Goal: Communication & Community: Ask a question

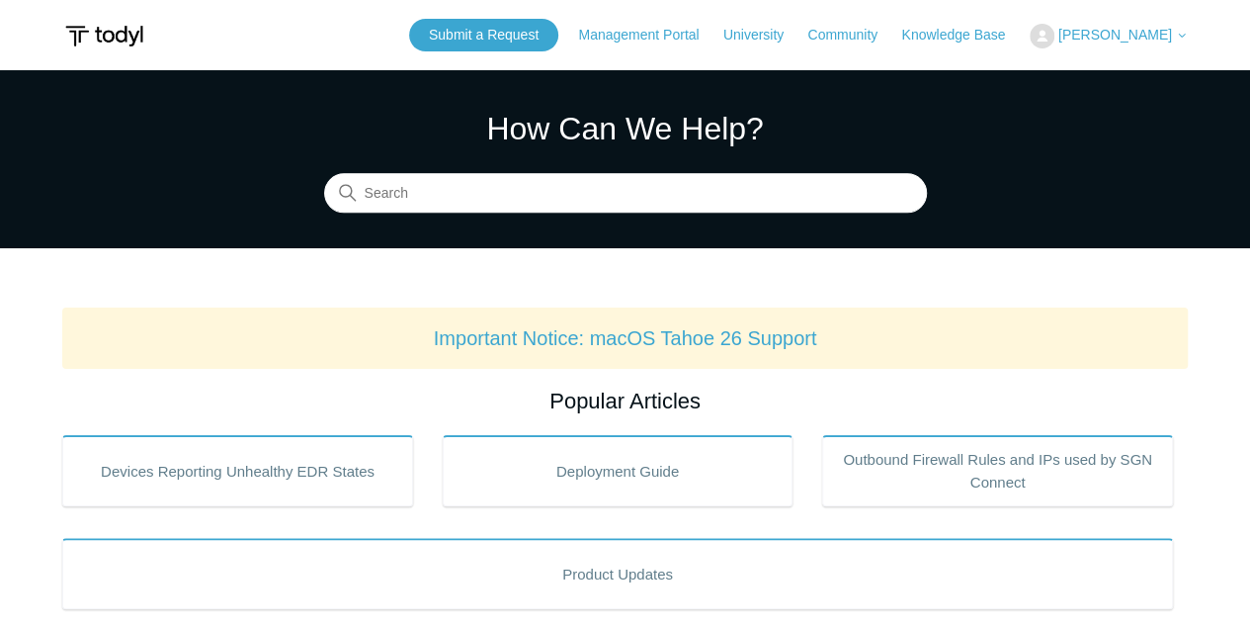
click at [1105, 35] on span "[PERSON_NAME]" at bounding box center [1116, 35] width 114 height 16
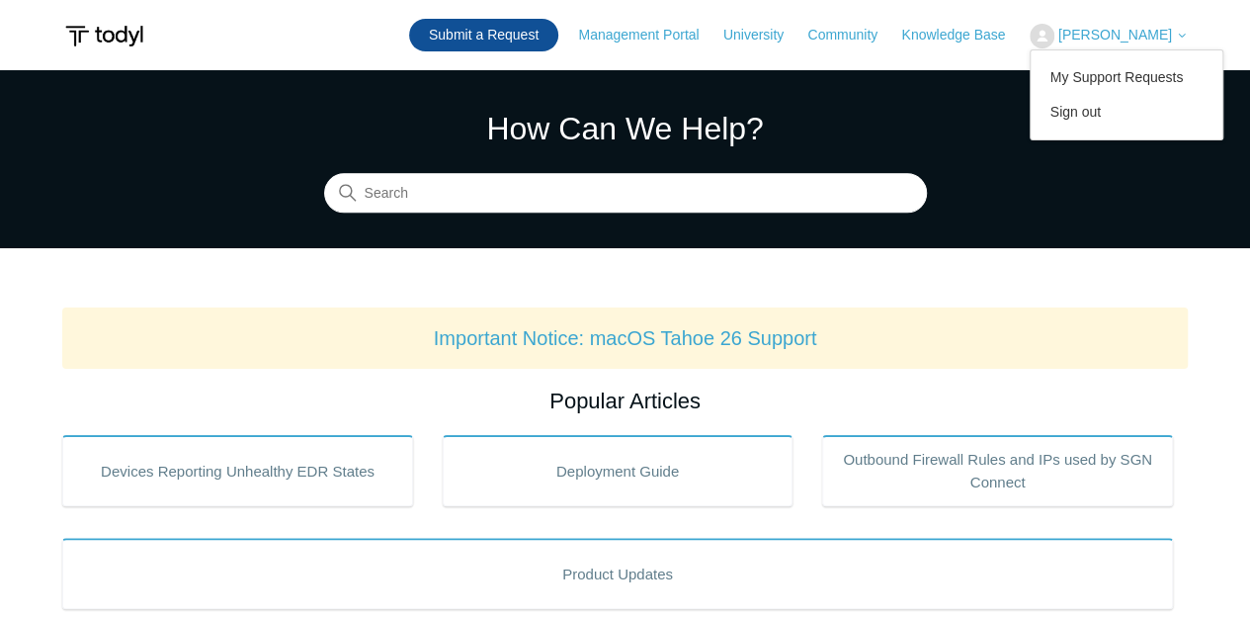
click at [506, 34] on link "Submit a Request" at bounding box center [483, 35] width 149 height 33
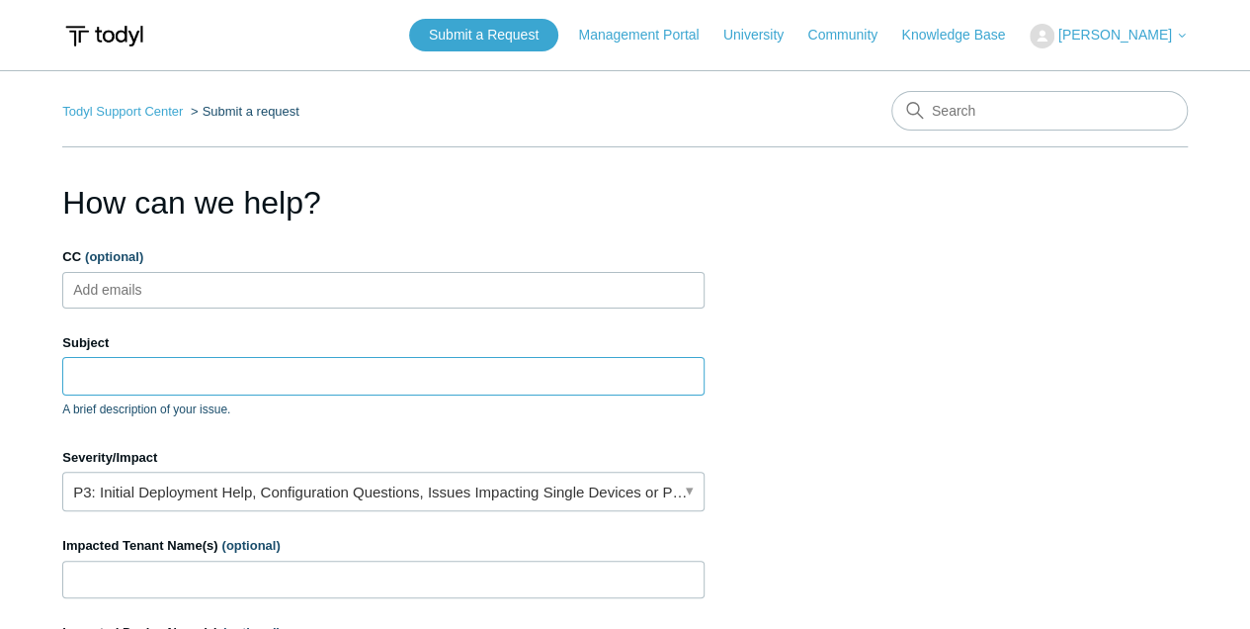
click at [115, 382] on input "Subject" at bounding box center [383, 376] width 642 height 38
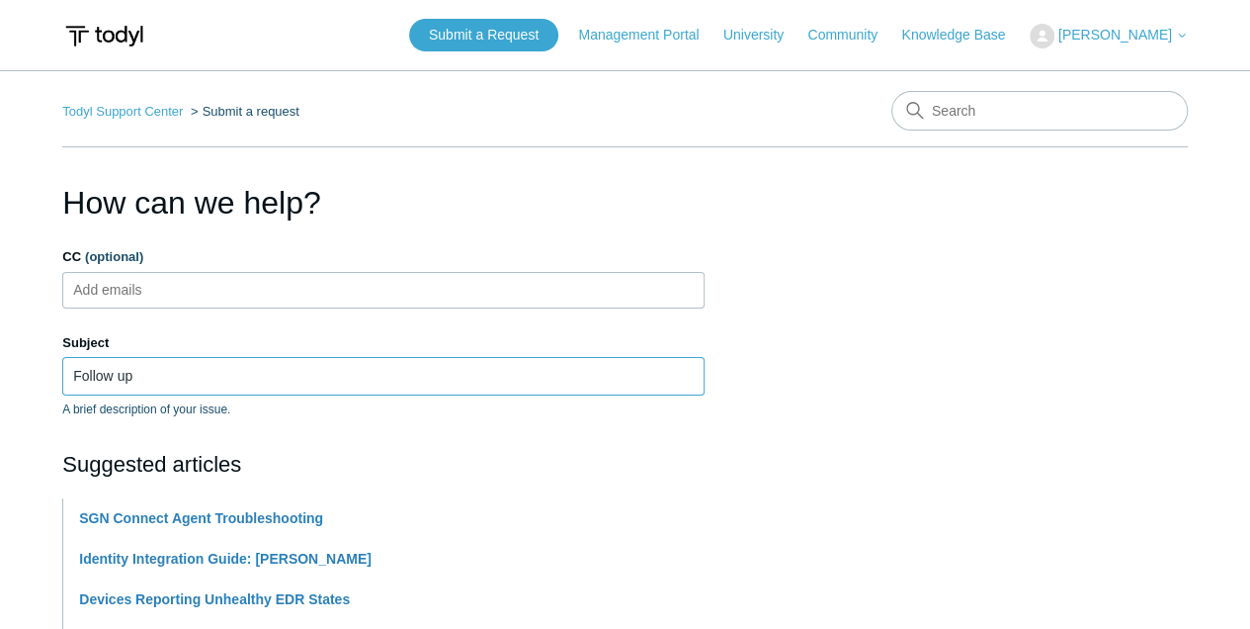
drag, startPoint x: 157, startPoint y: 371, endPoint x: -31, endPoint y: 377, distance: 187.9
type input "Device Naming Confusion"
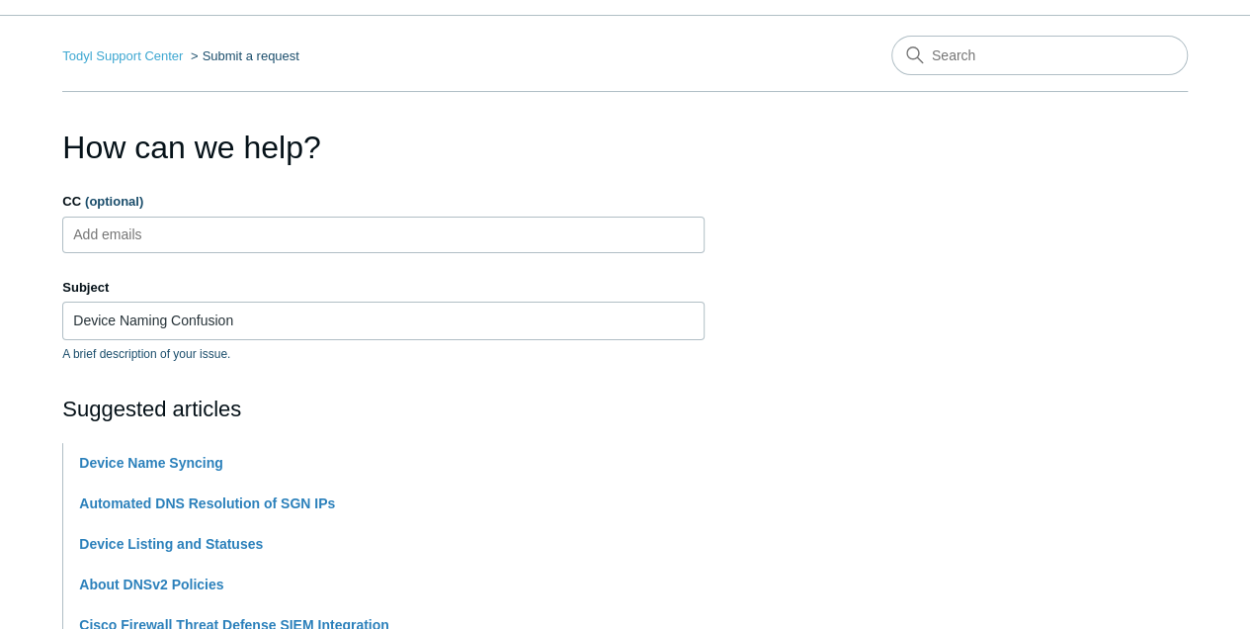
scroll to position [131, 0]
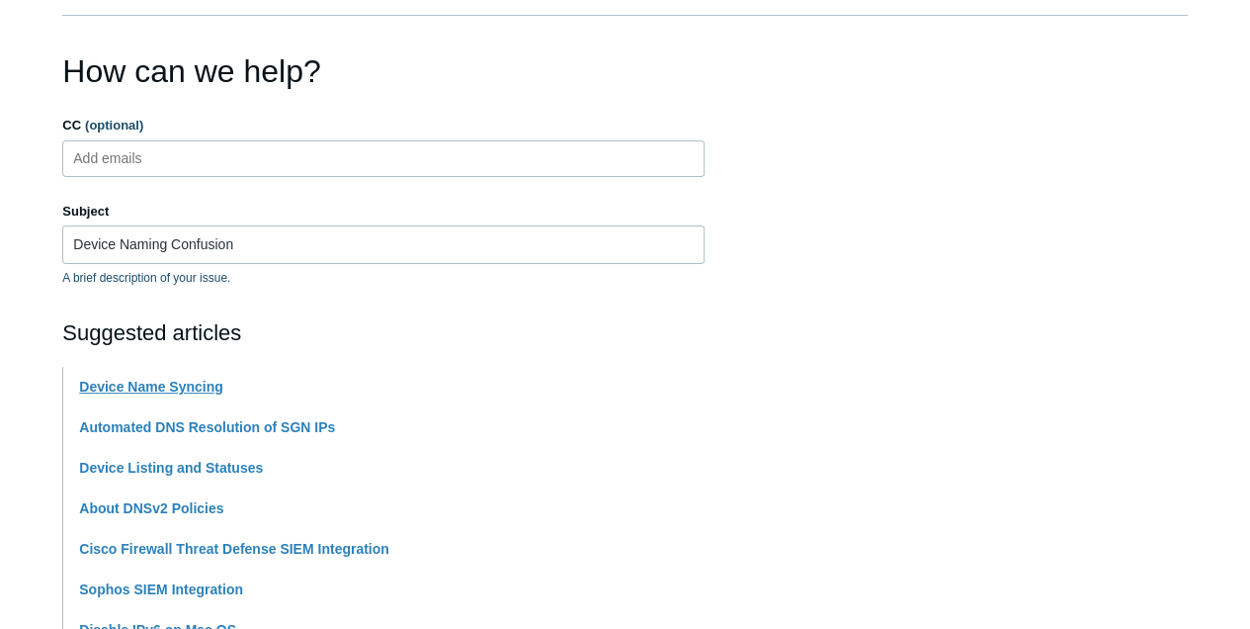
click at [186, 390] on link "Device Name Syncing" at bounding box center [151, 387] width 144 height 16
click at [303, 251] on input "Device Naming Confusion" at bounding box center [383, 244] width 642 height 38
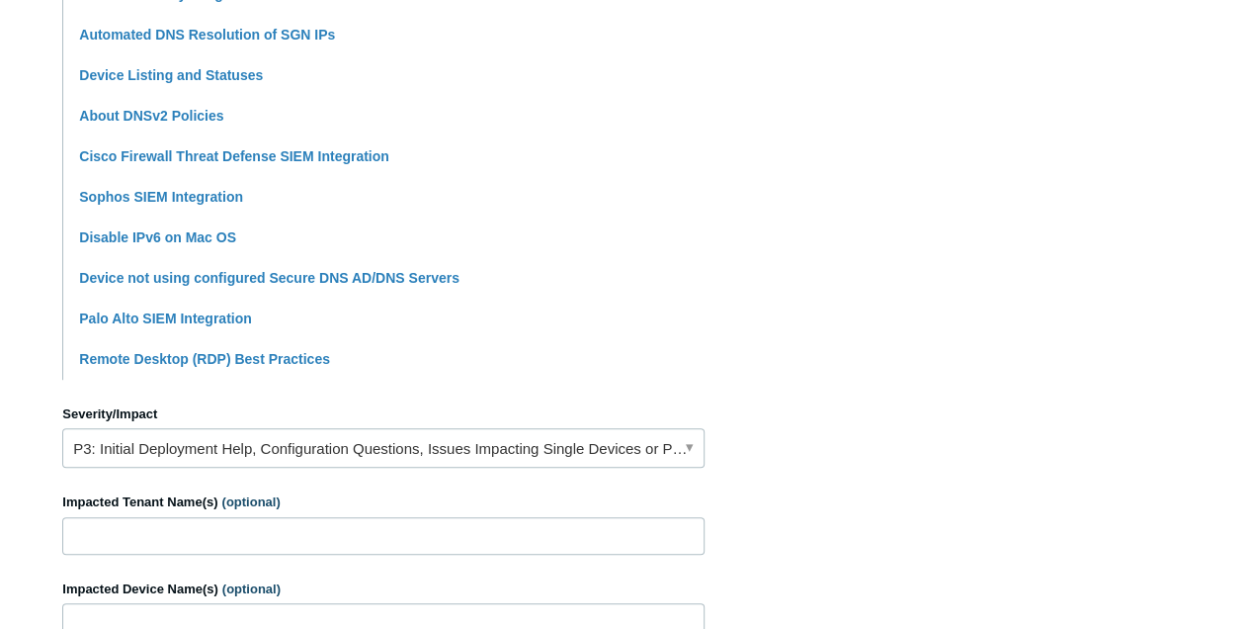
scroll to position [527, 0]
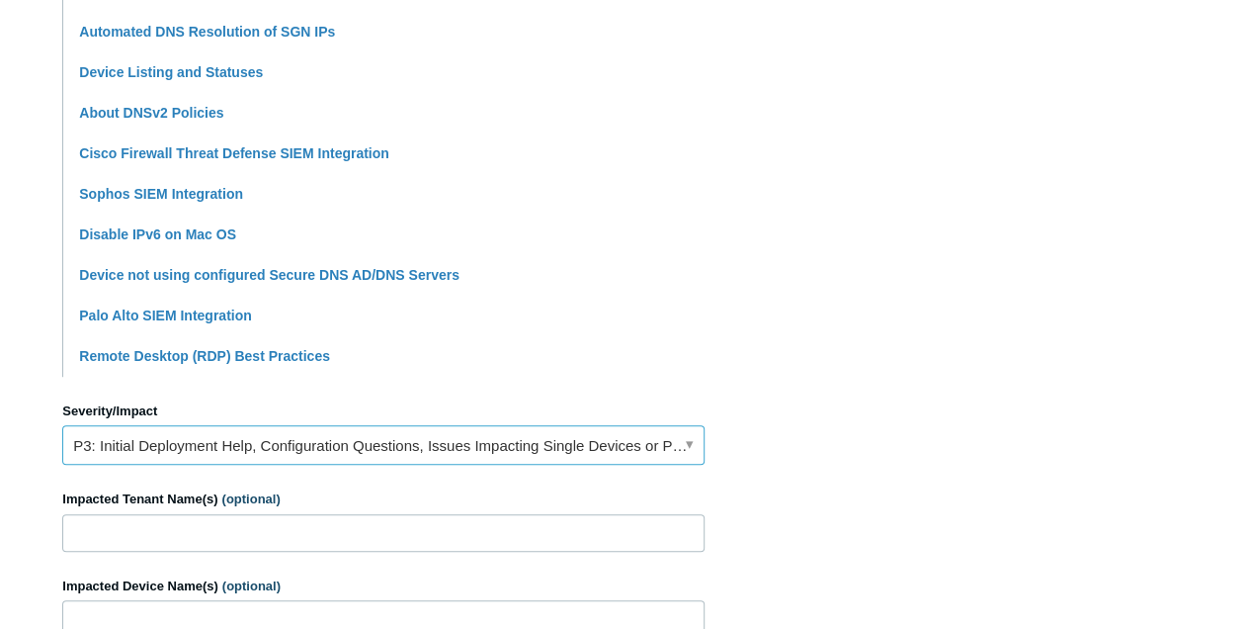
click at [263, 451] on link "P3: Initial Deployment Help, Configuration Questions, Issues Impacting Single D…" at bounding box center [383, 445] width 642 height 40
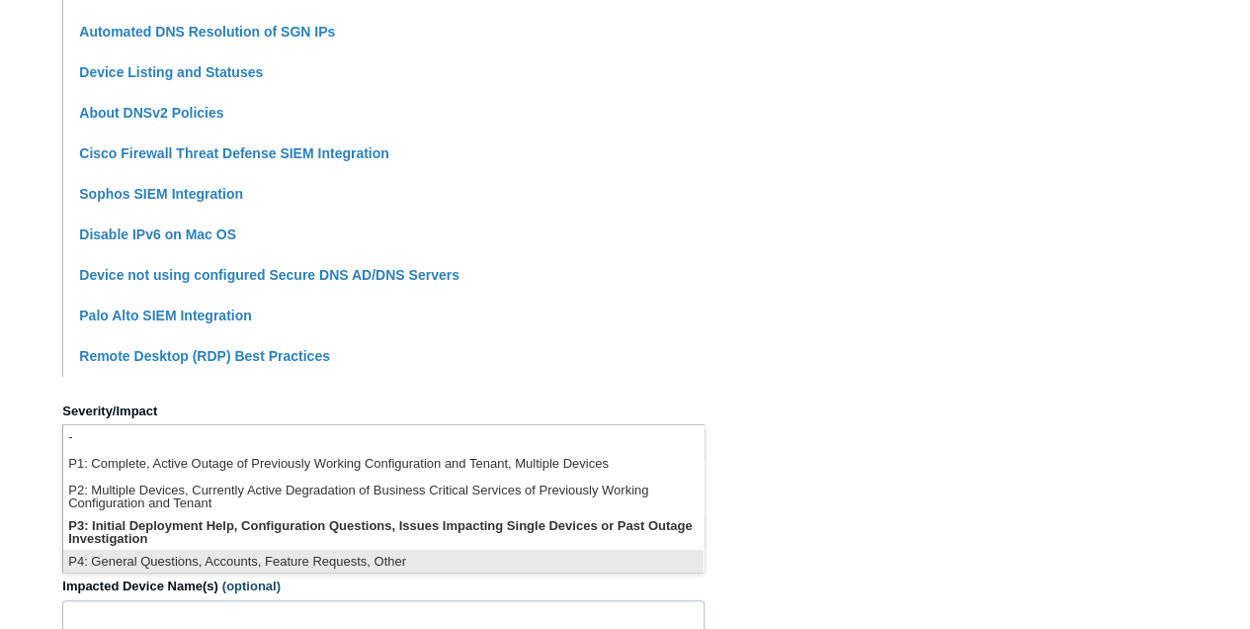
scroll to position [4, 0]
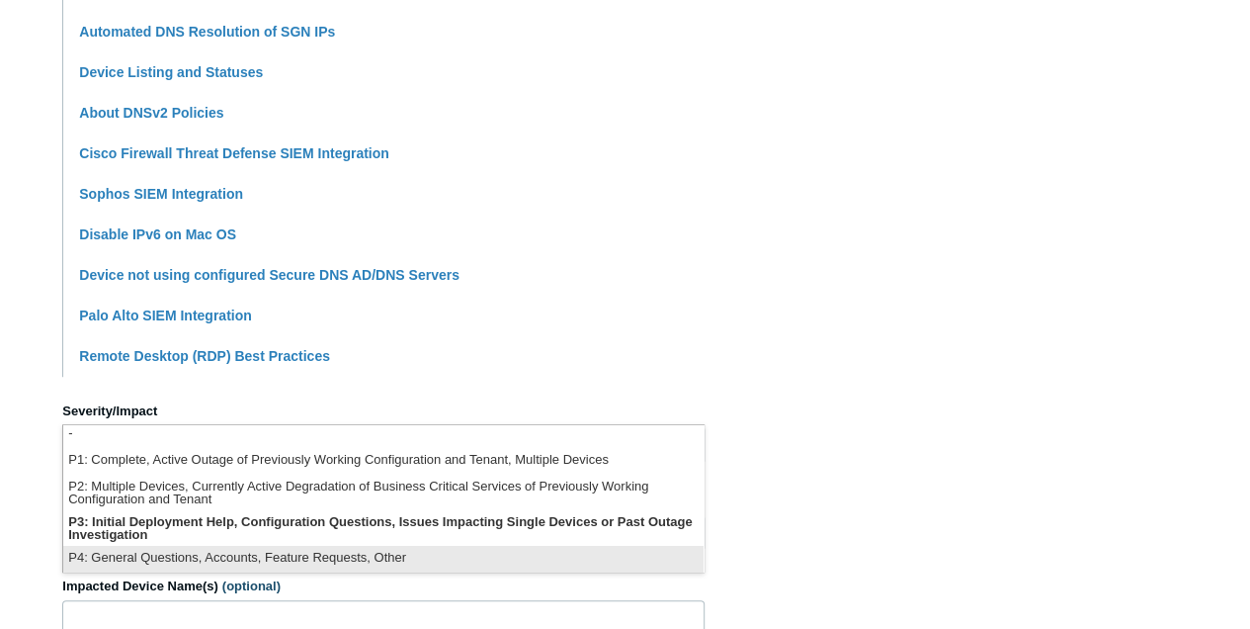
click at [253, 556] on li "P4: General Questions, Accounts, Feature Requests, Other" at bounding box center [383, 559] width 640 height 27
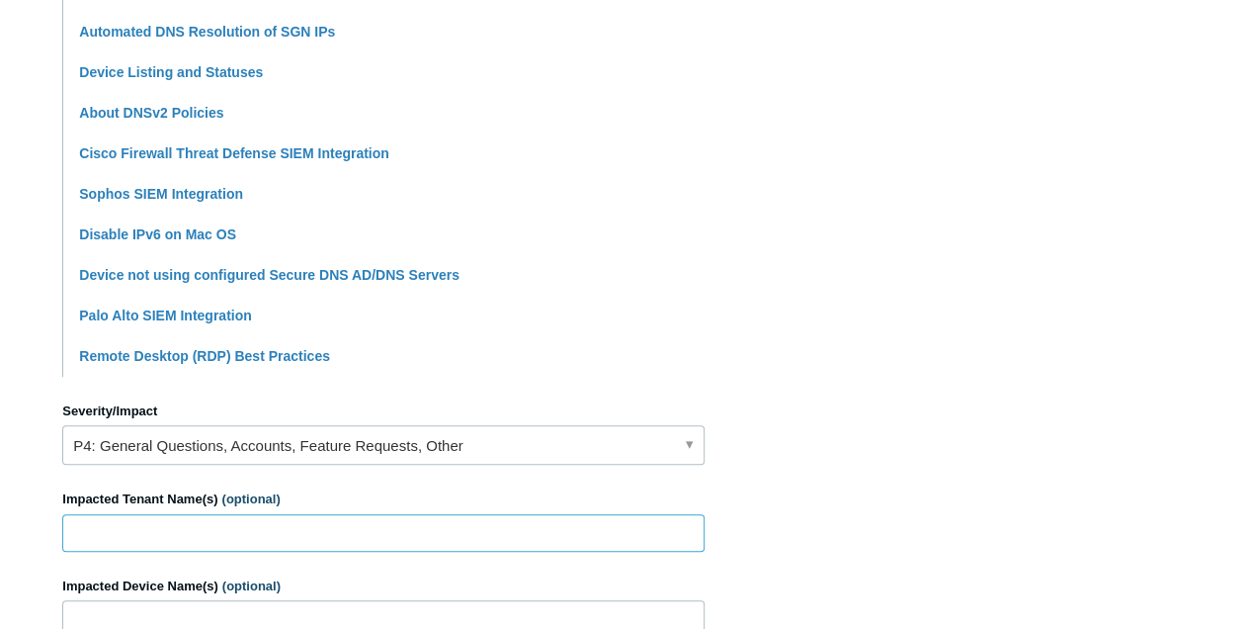
click at [246, 530] on input "Impacted Tenant Name(s) (optional)" at bounding box center [383, 533] width 642 height 38
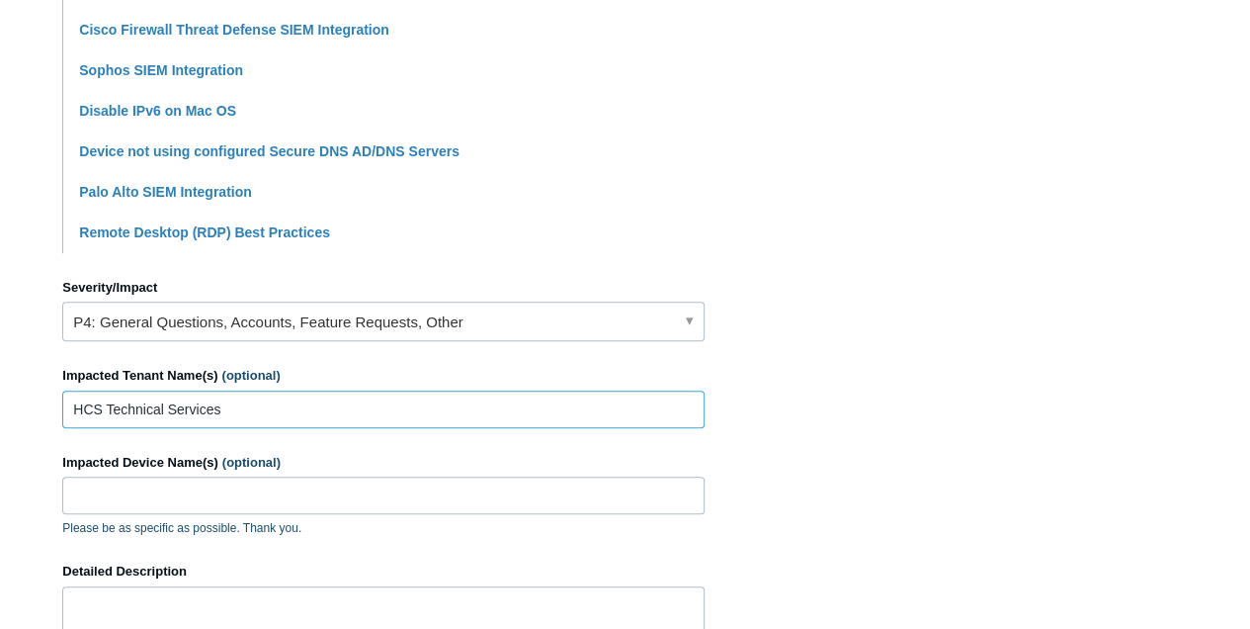
scroll to position [658, 0]
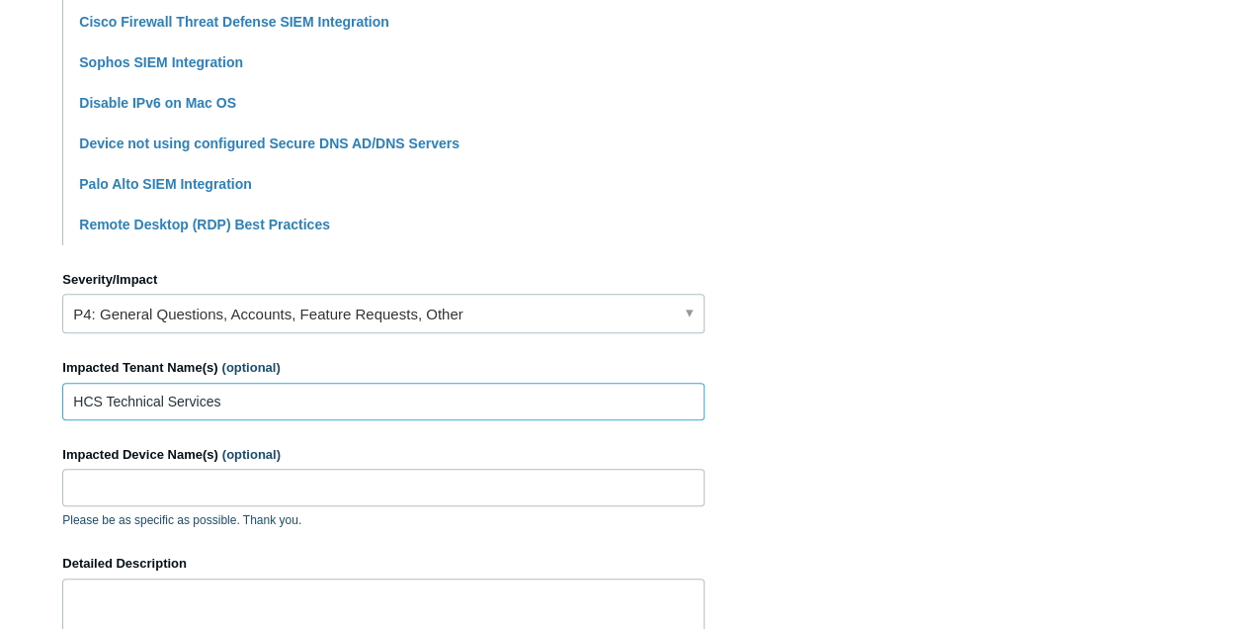
click at [300, 384] on input "HCS Technical Services" at bounding box center [383, 401] width 642 height 38
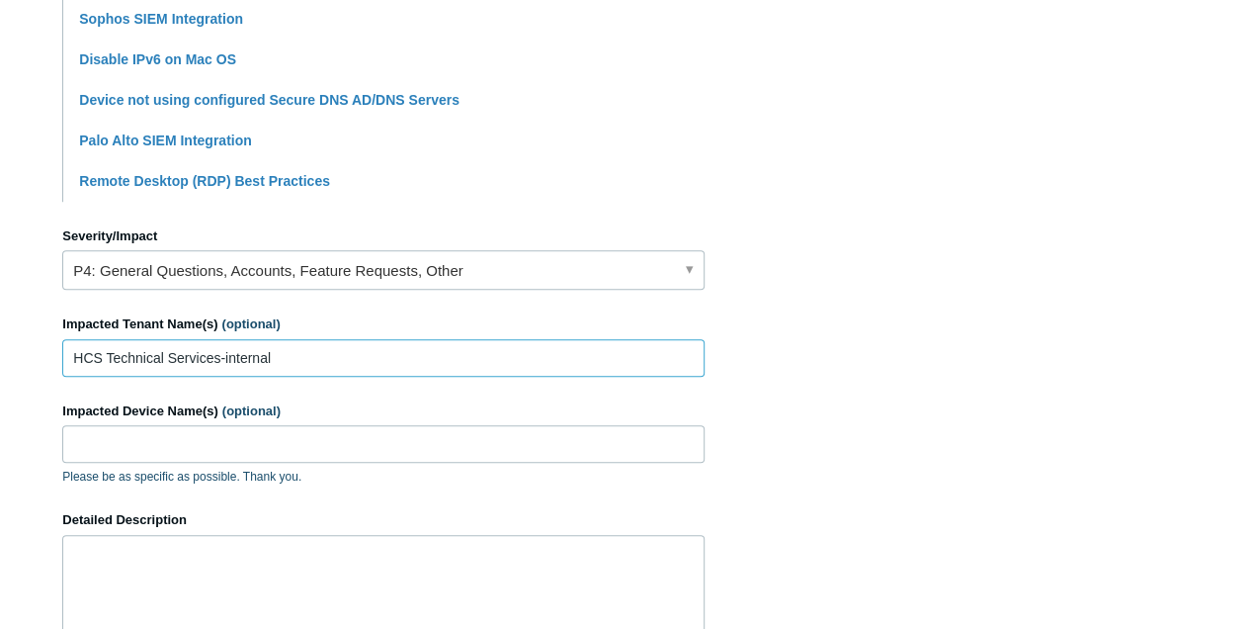
scroll to position [724, 0]
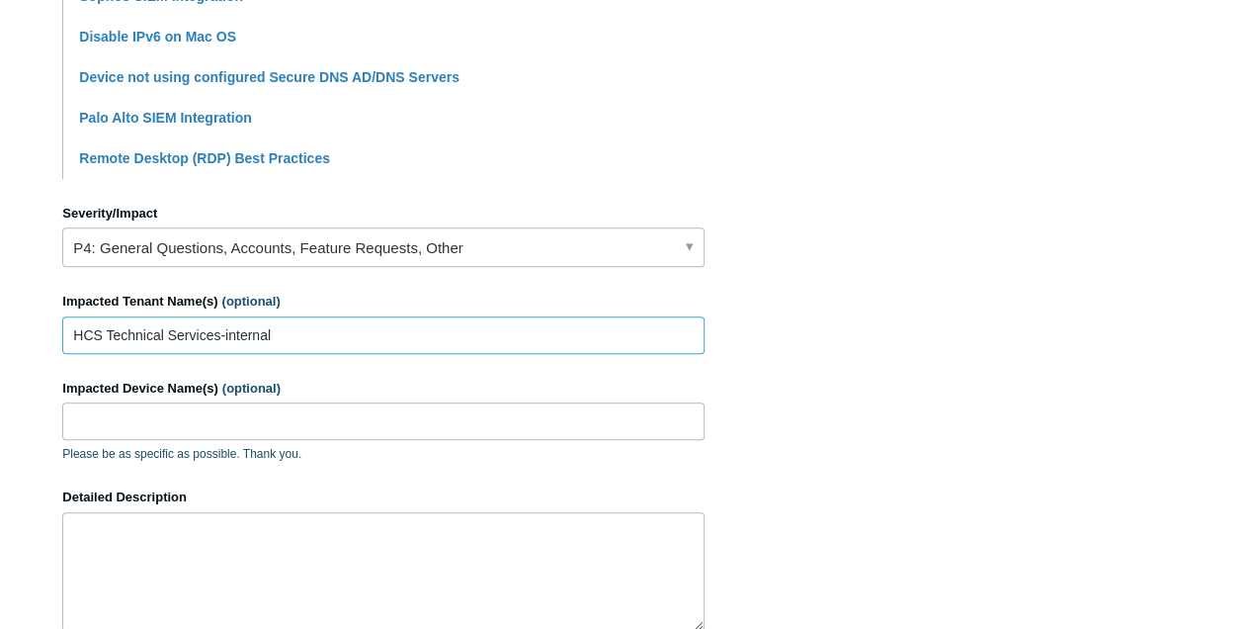
type input "HCS Technical Services-internal"
click at [244, 406] on input "Impacted Device Name(s) (optional)" at bounding box center [383, 421] width 642 height 38
click at [170, 411] on input "Impacted Device Name(s) (optional)" at bounding box center [383, 421] width 642 height 38
click at [172, 412] on input "Impacted Device Name(s) (optional)" at bounding box center [383, 421] width 642 height 38
click at [231, 573] on textarea "Detailed Description" at bounding box center [383, 571] width 642 height 119
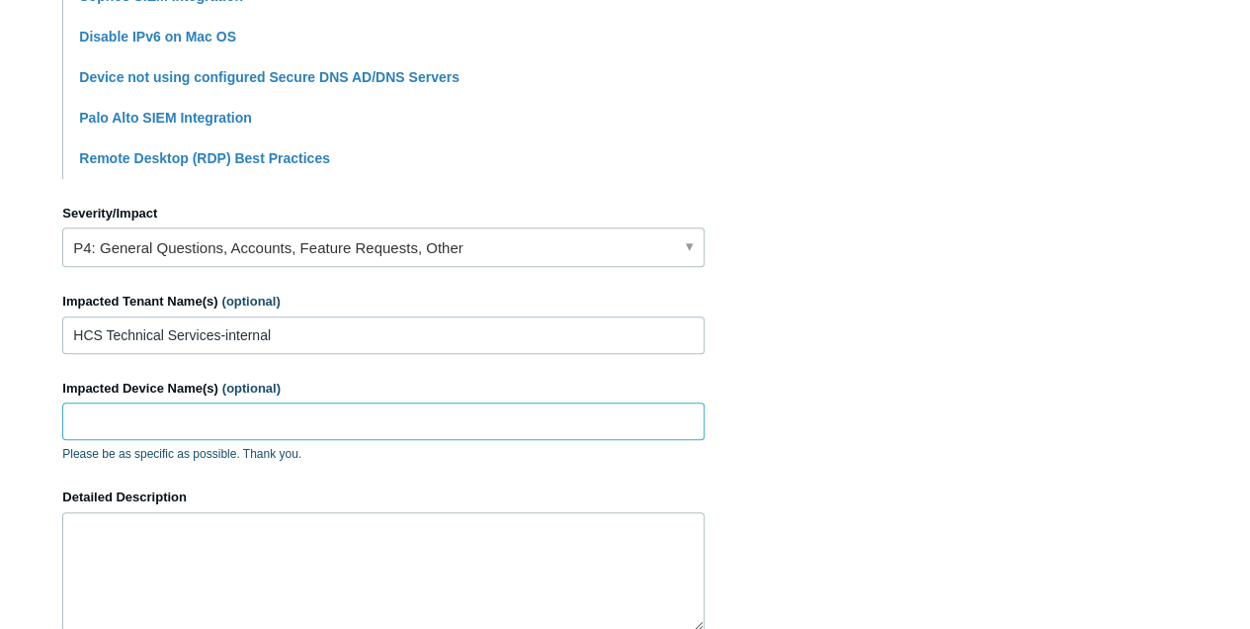
click at [93, 407] on input "Impacted Device Name(s) (optional)" at bounding box center [383, 421] width 642 height 38
type input "Akita"
click at [174, 546] on textarea "Detailed Description" at bounding box center [383, 571] width 642 height 119
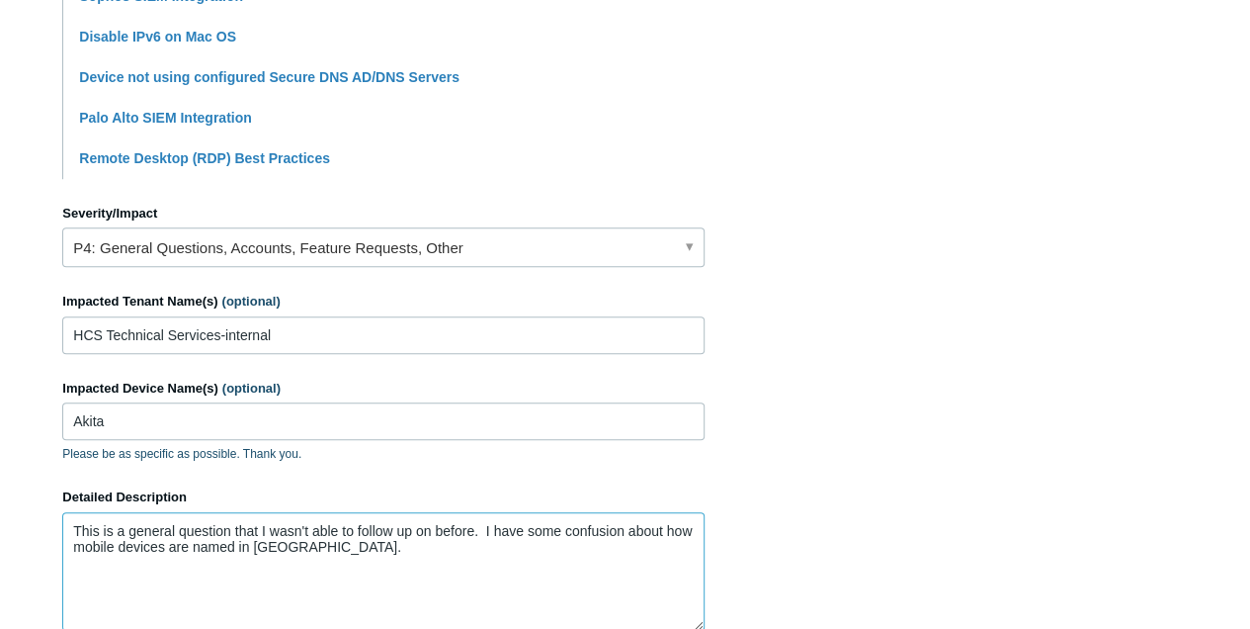
type textarea "This is a general question that I wasn't able to follow up on before. I have so…"
click at [79, 419] on input "Akita" at bounding box center [383, 421] width 642 height 38
type input "akita"
click at [366, 561] on textarea "This is a general question that I wasn't able to follow up on before. I have so…" at bounding box center [383, 571] width 642 height 119
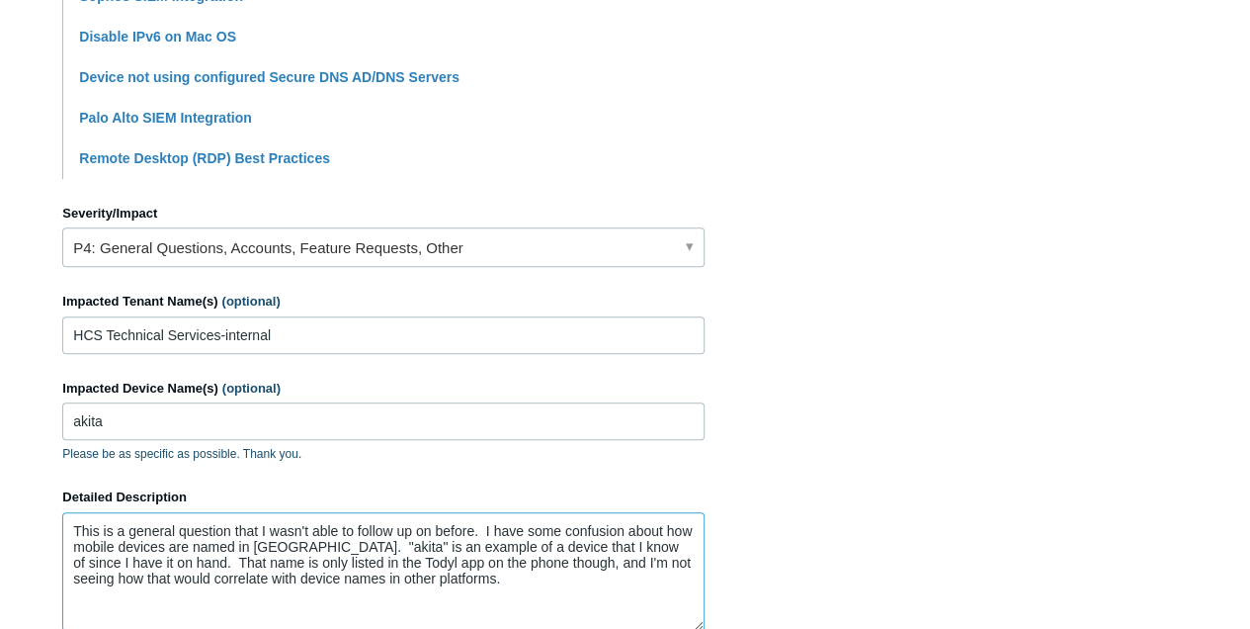
click at [417, 572] on textarea "This is a general question that I wasn't able to follow up on before. I have so…" at bounding box center [383, 571] width 642 height 119
click at [97, 609] on textarea "This is a general question that I wasn't able to follow up on before. I have so…" at bounding box center [383, 571] width 642 height 119
click at [130, 611] on textarea "This is a general question that I wasn't able to follow up on before. I have so…" at bounding box center [383, 571] width 642 height 119
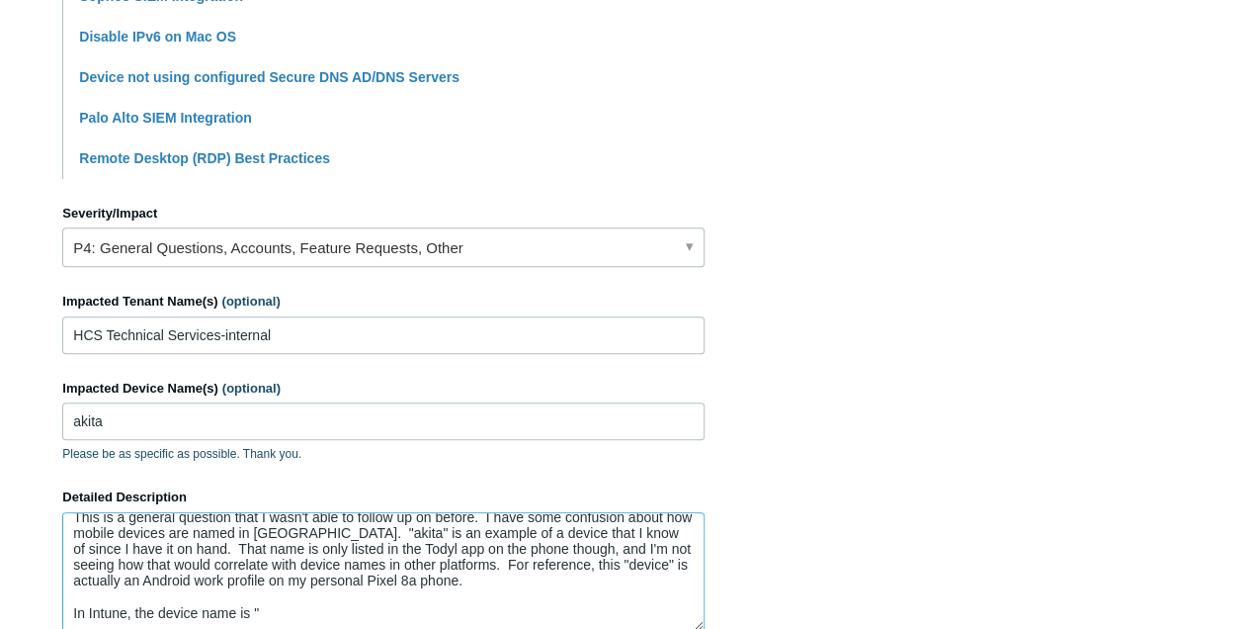
paste textarea "zane_AndroidForWork_6/9/2024_9:31 PM"
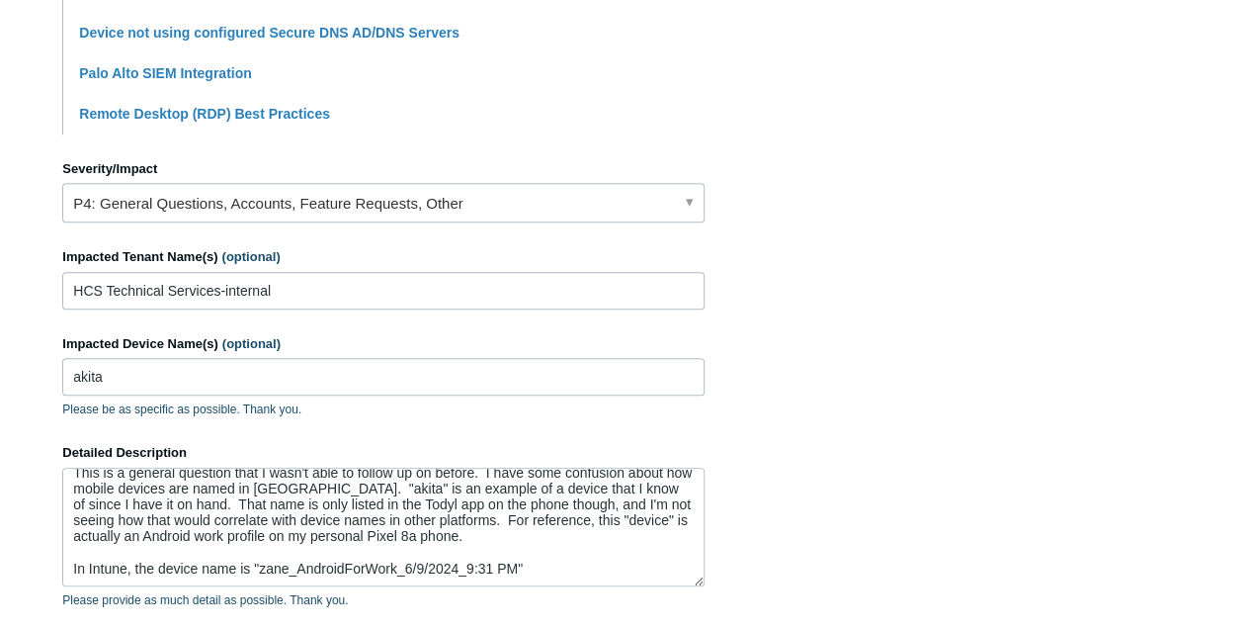
scroll to position [856, 0]
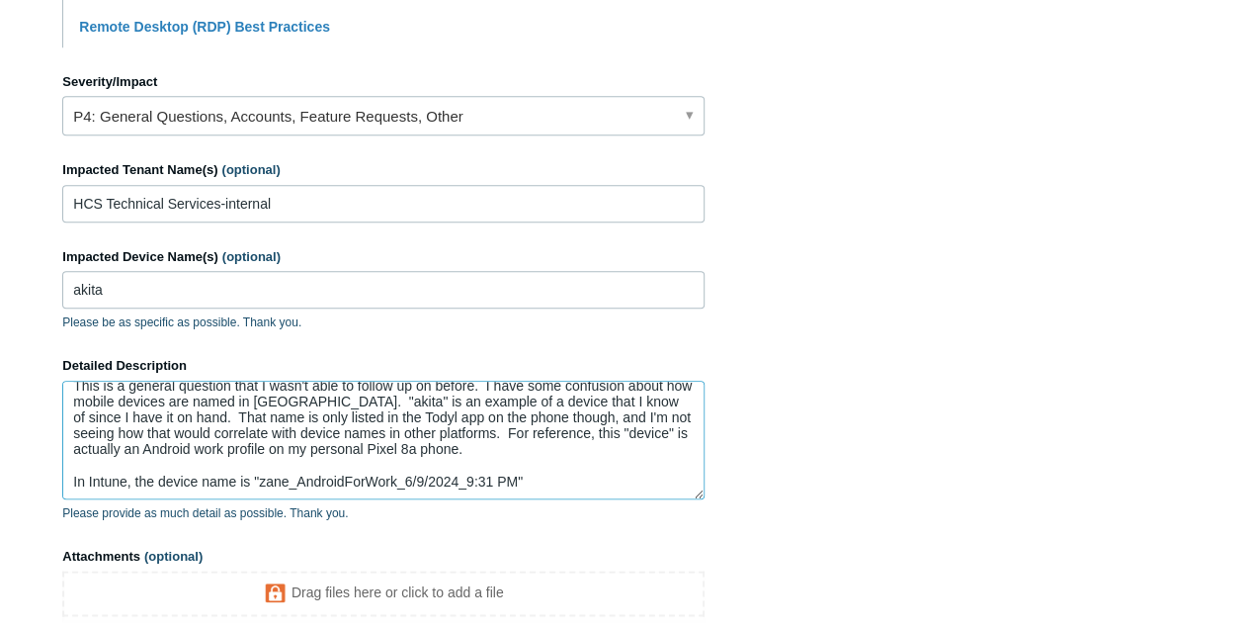
click at [590, 483] on textarea "This is a general question that I wasn't able to follow up on before. I have so…" at bounding box center [383, 440] width 642 height 119
drag, startPoint x: 582, startPoint y: 479, endPoint x: 237, endPoint y: 486, distance: 345.0
click at [237, 486] on textarea "This is a general question that I wasn't able to follow up on before. I have so…" at bounding box center [383, 440] width 642 height 119
paste textarea "ystem Name zane_AndroidForWork_6/9/2024_9:31 PM Management name zane_AndroidFor…"
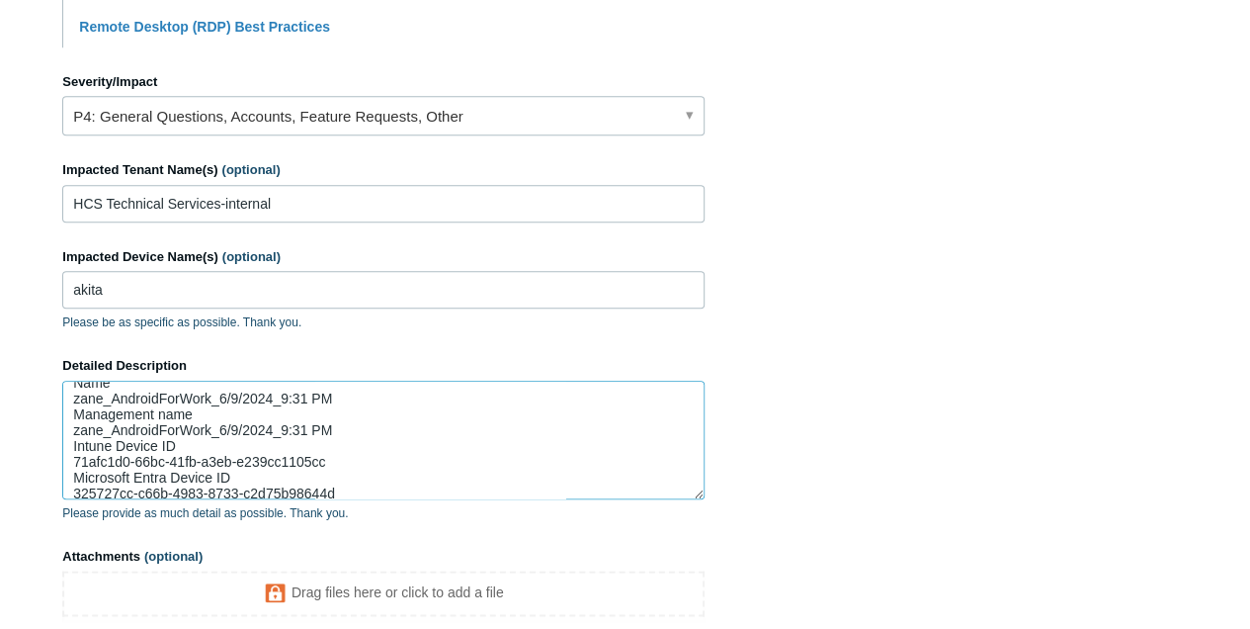
scroll to position [79, 0]
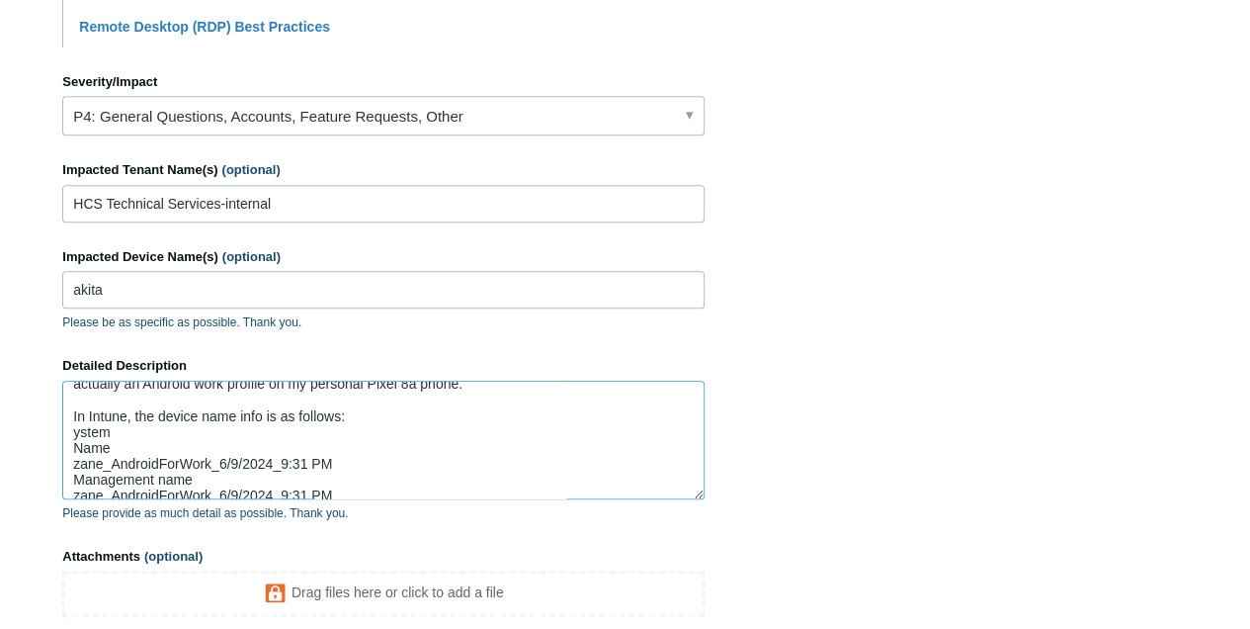
click at [71, 460] on textarea "This is a general question that I wasn't able to follow up on before. I have so…" at bounding box center [383, 440] width 642 height 119
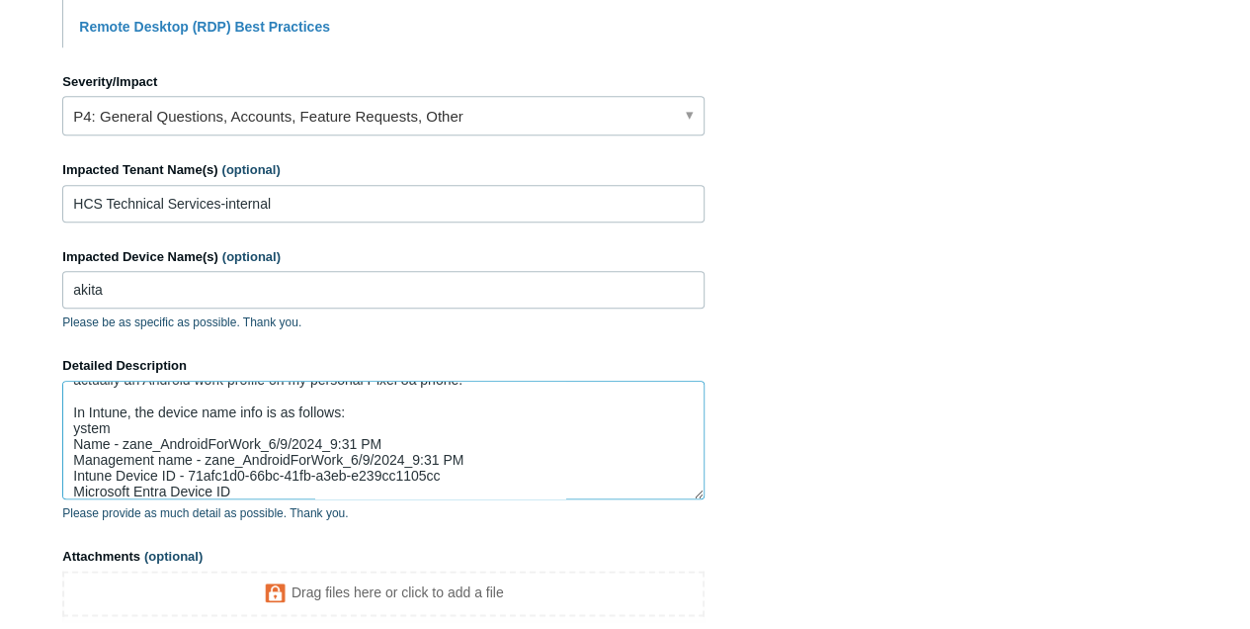
scroll to position [148, 0]
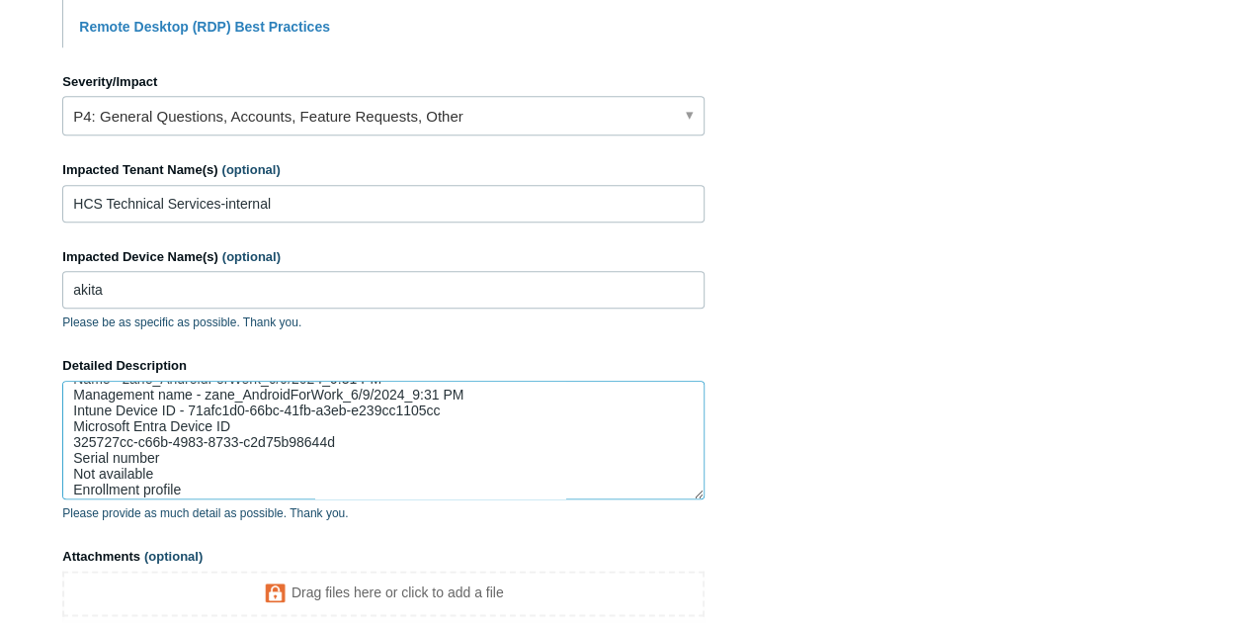
click at [73, 439] on textarea "This is a general question that I wasn't able to follow up on before. I have so…" at bounding box center [383, 440] width 642 height 119
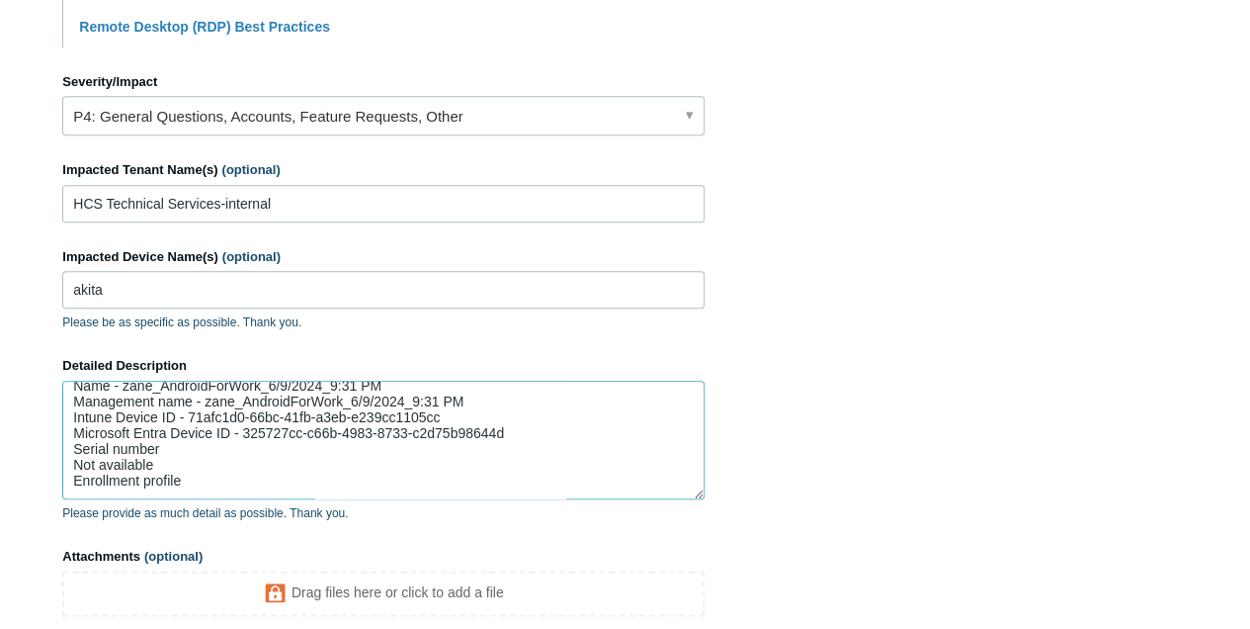
click at [69, 453] on textarea "This is a general question that I wasn't able to follow up on before. I have so…" at bounding box center [383, 440] width 642 height 119
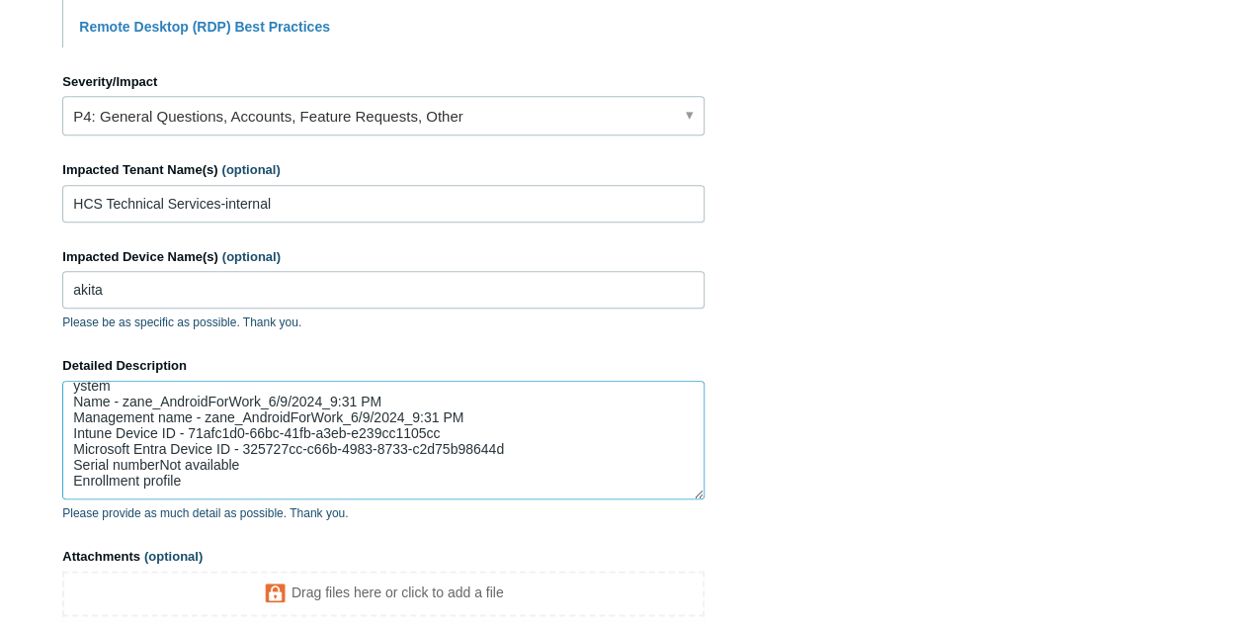
scroll to position [140, 0]
drag, startPoint x: 193, startPoint y: 463, endPoint x: 49, endPoint y: 453, distance: 143.7
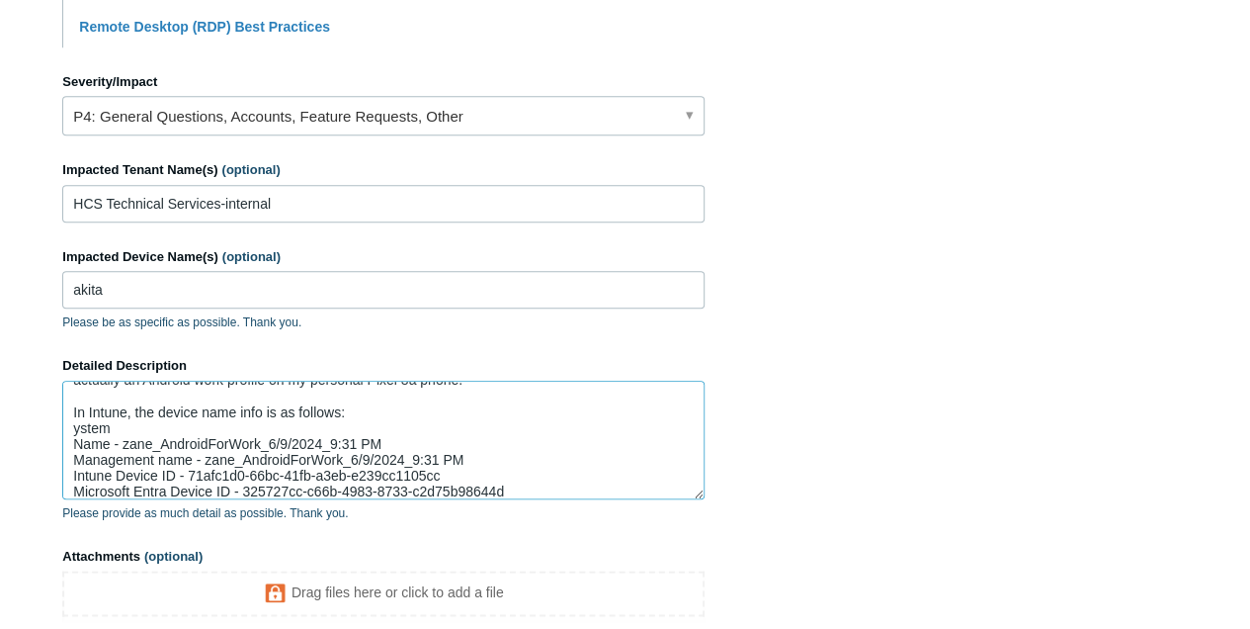
scroll to position [59, 0]
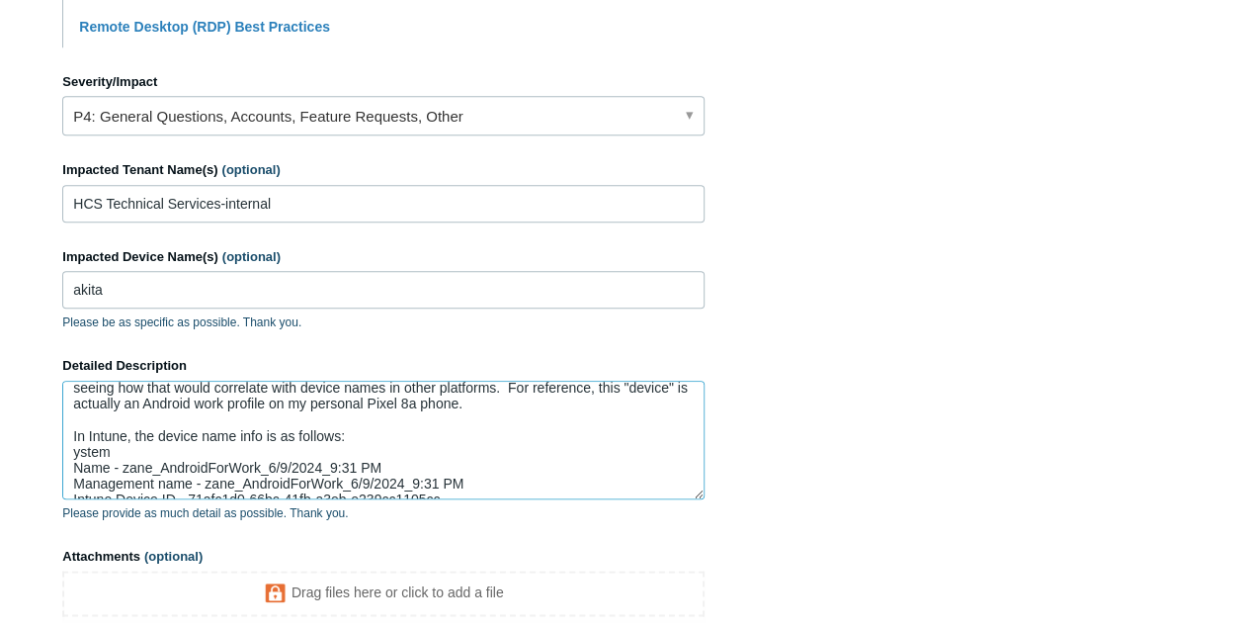
drag, startPoint x: 126, startPoint y: 447, endPoint x: 59, endPoint y: 447, distance: 66.2
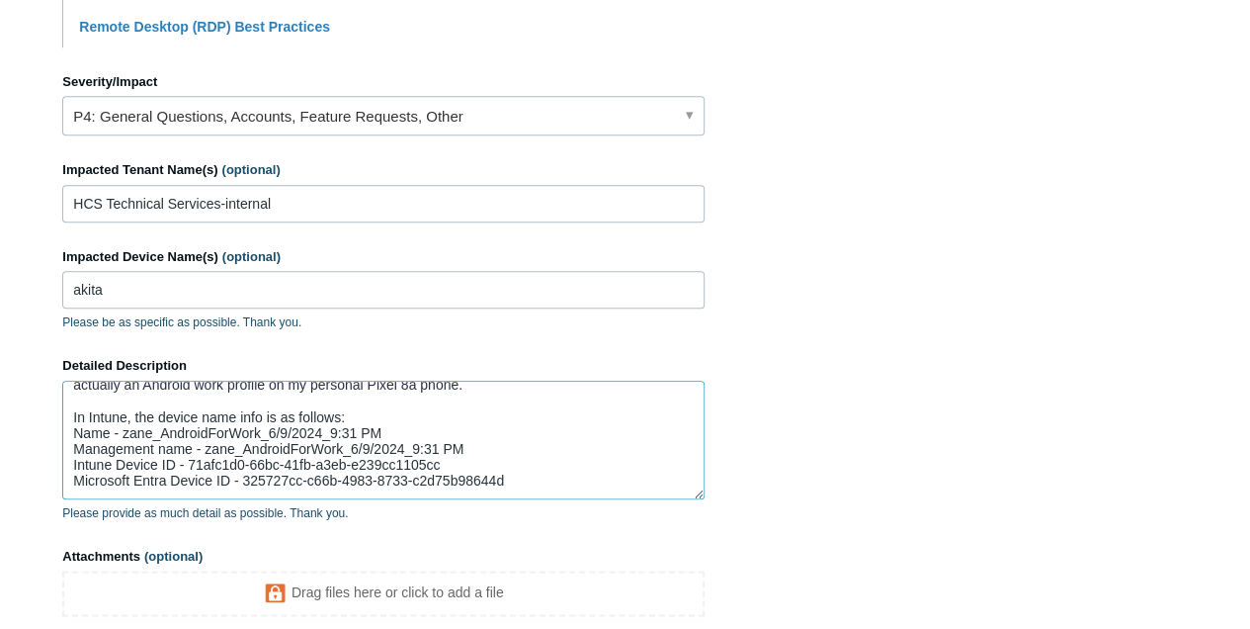
scroll to position [109, 0]
click at [217, 498] on div "Detailed Description This is a general question that I wasn't able to follow up…" at bounding box center [383, 439] width 642 height 166
click at [219, 486] on textarea "This is a general question that I wasn't able to follow up on before. I have so…" at bounding box center [383, 440] width 642 height 119
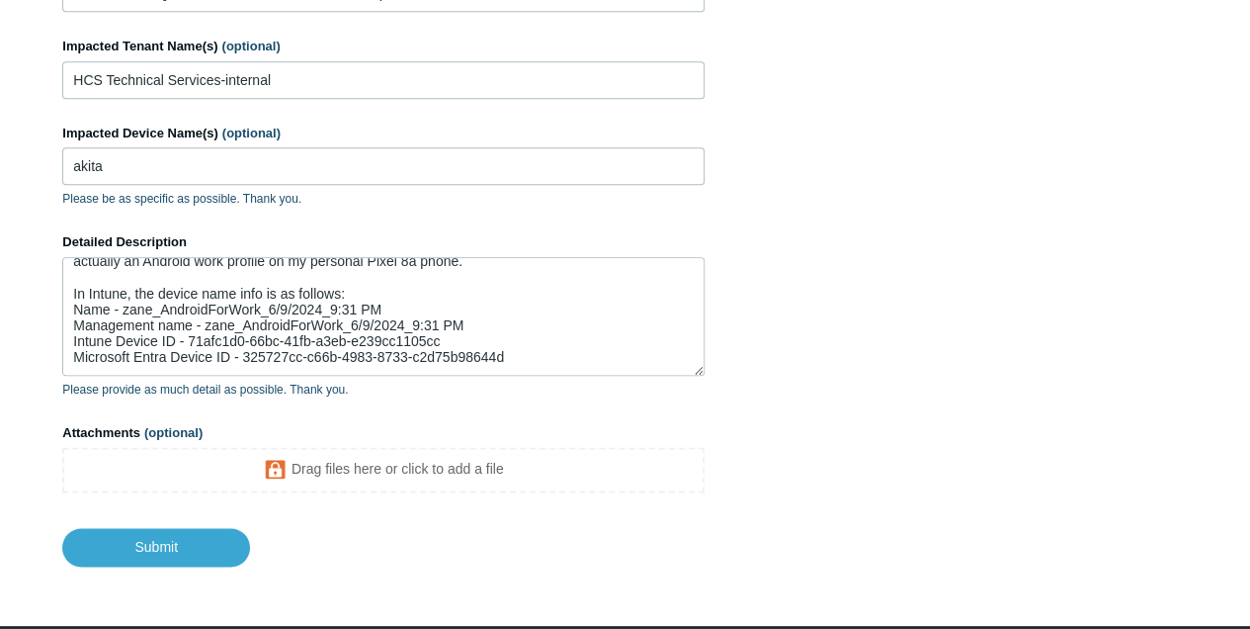
scroll to position [988, 0]
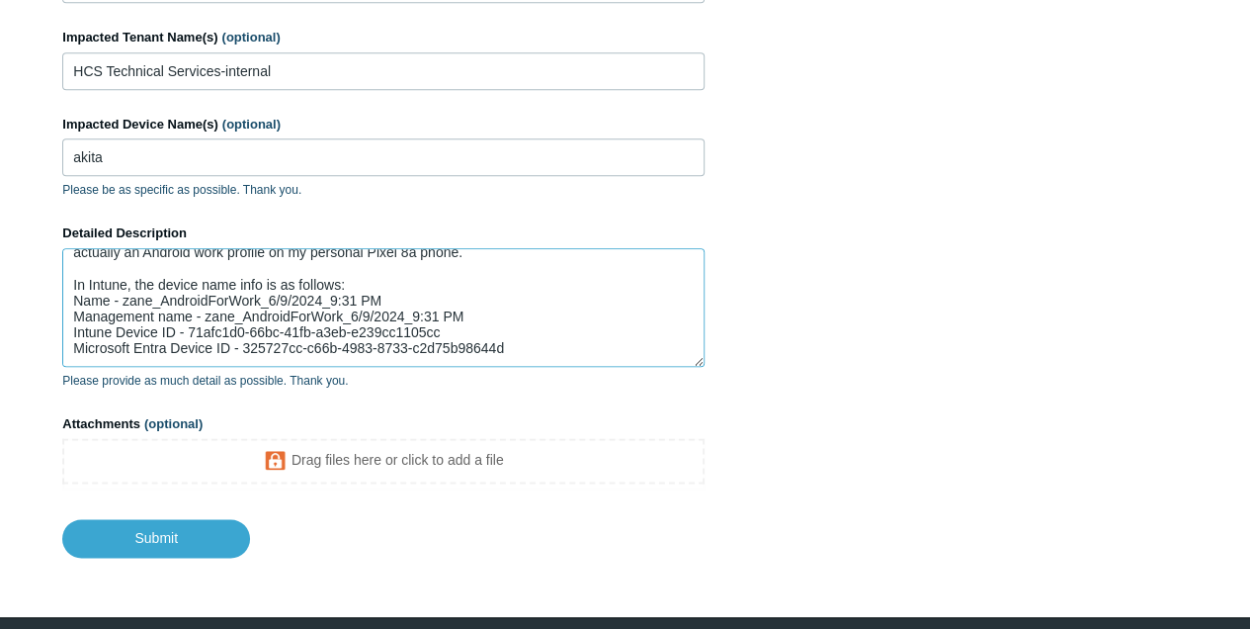
click at [158, 345] on textarea "This is a general question that I wasn't able to follow up on before. I have so…" at bounding box center [383, 307] width 642 height 119
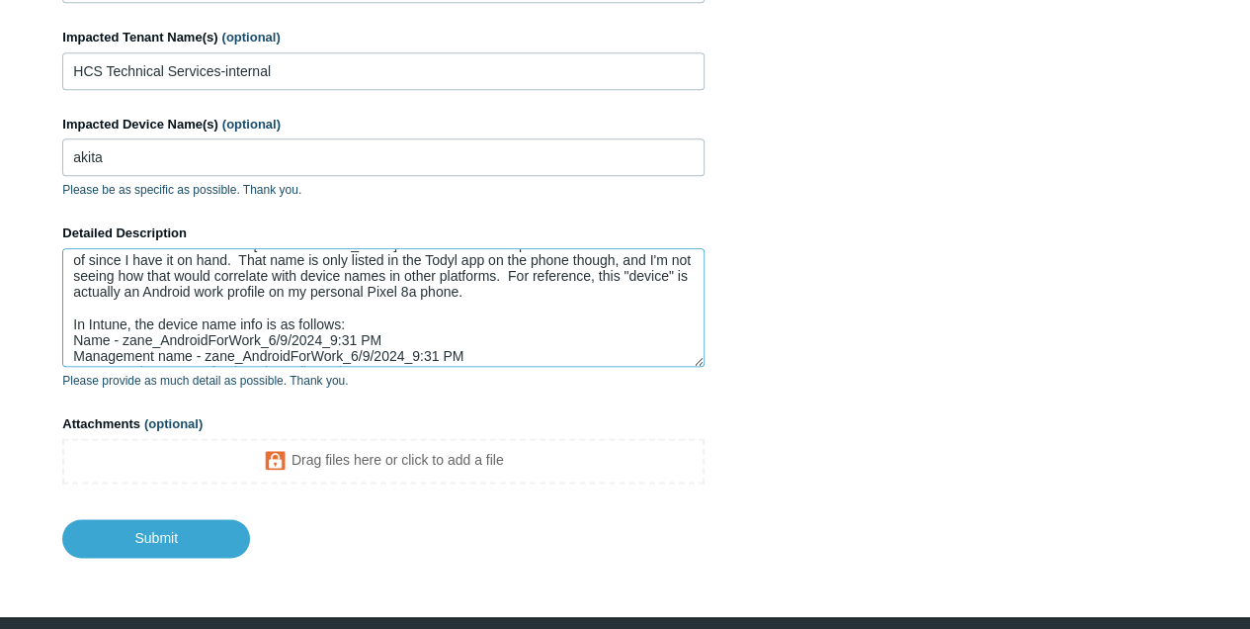
scroll to position [0, 0]
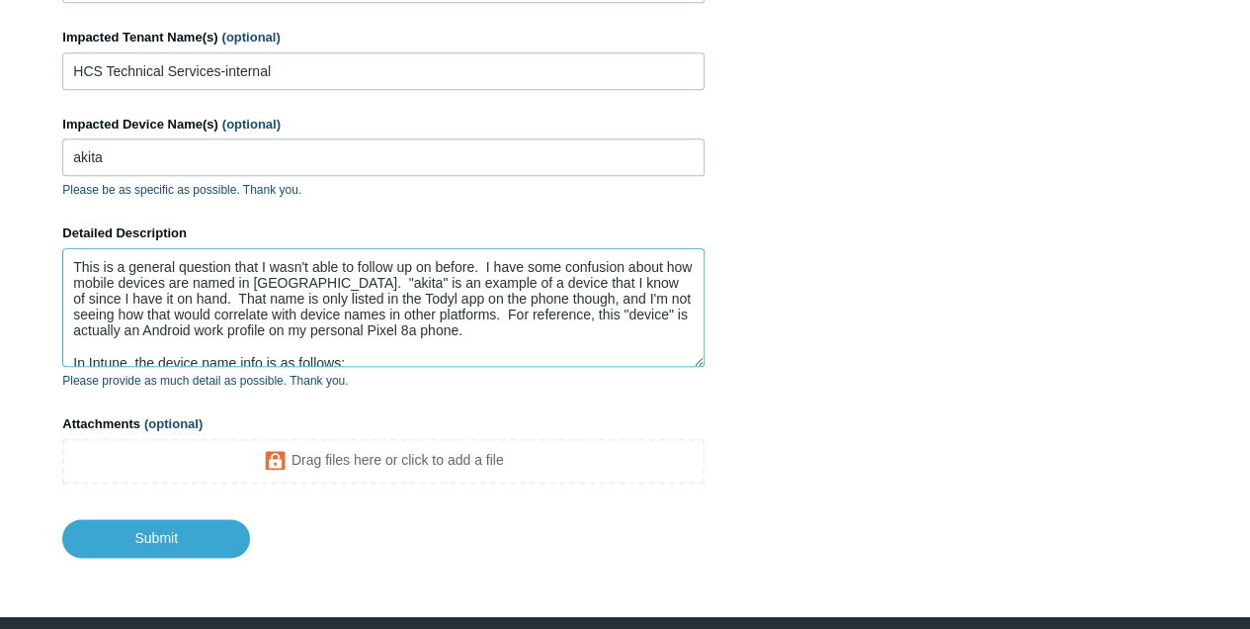
click at [492, 329] on textarea "This is a general question that I wasn't able to follow up on before. I have so…" at bounding box center [383, 307] width 642 height 119
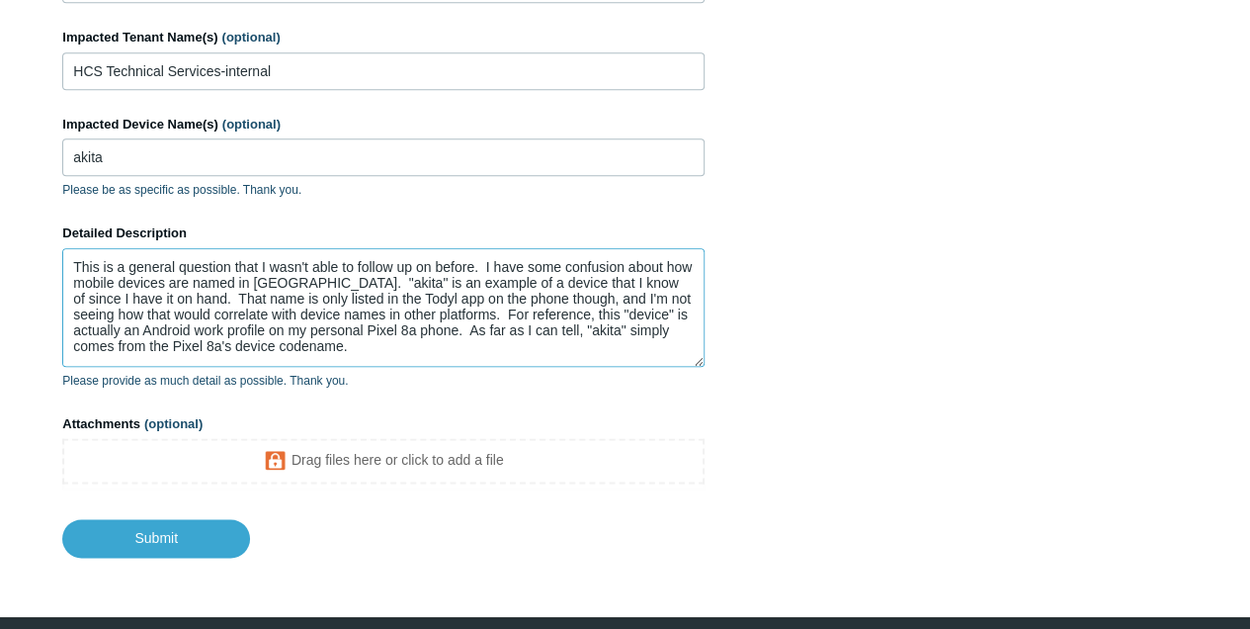
scroll to position [125, 0]
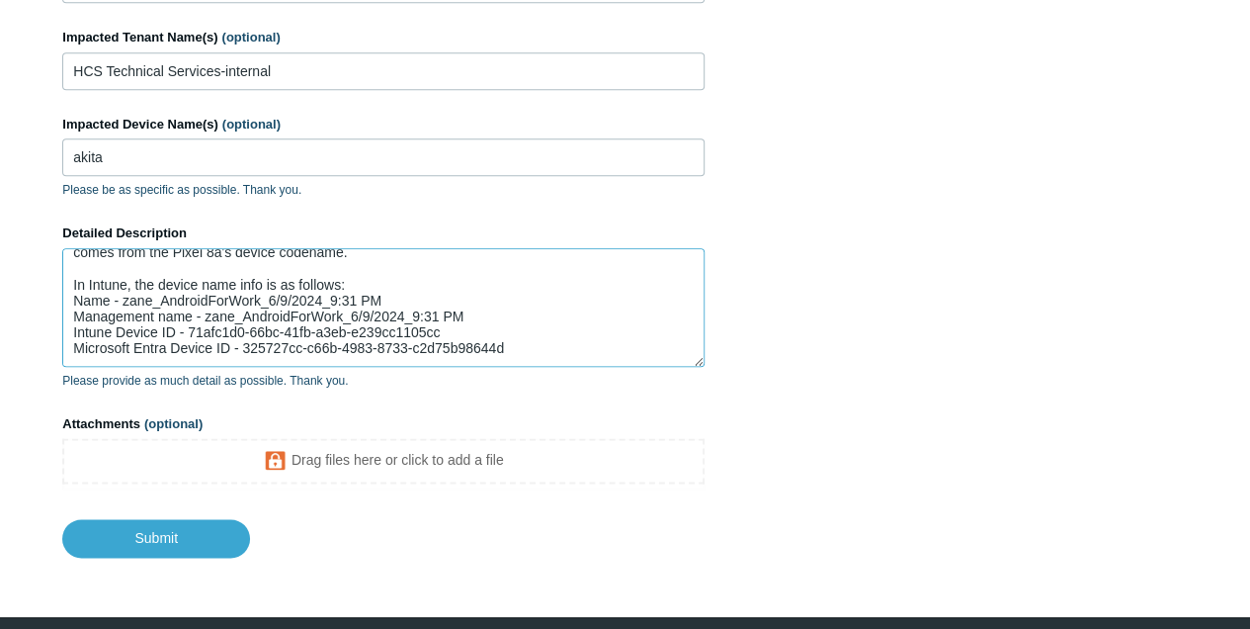
click at [512, 337] on textarea "This is a general question that I wasn't able to follow up on before. I have so…" at bounding box center [383, 307] width 642 height 119
click at [488, 349] on textarea "This is a general question that I wasn't able to follow up on before. I have so…" at bounding box center [383, 307] width 642 height 119
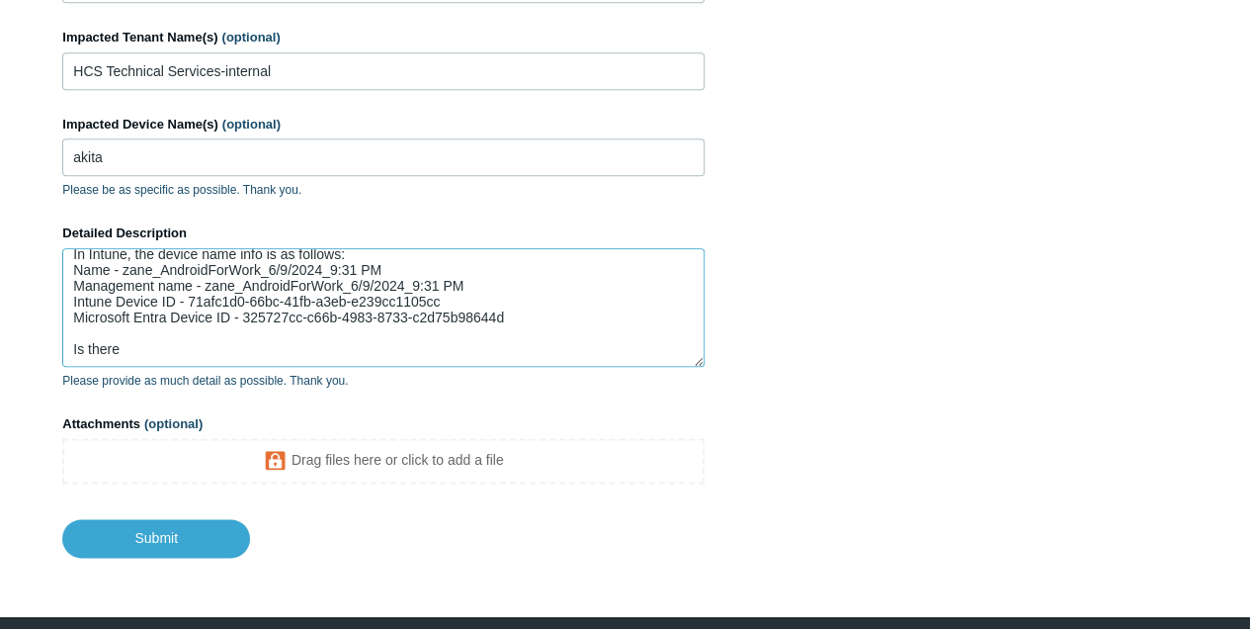
drag, startPoint x: 130, startPoint y: 357, endPoint x: 73, endPoint y: 347, distance: 58.2
click at [73, 348] on textarea "This is a general question that I wasn't able to follow up on before. I have so…" at bounding box center [383, 307] width 642 height 119
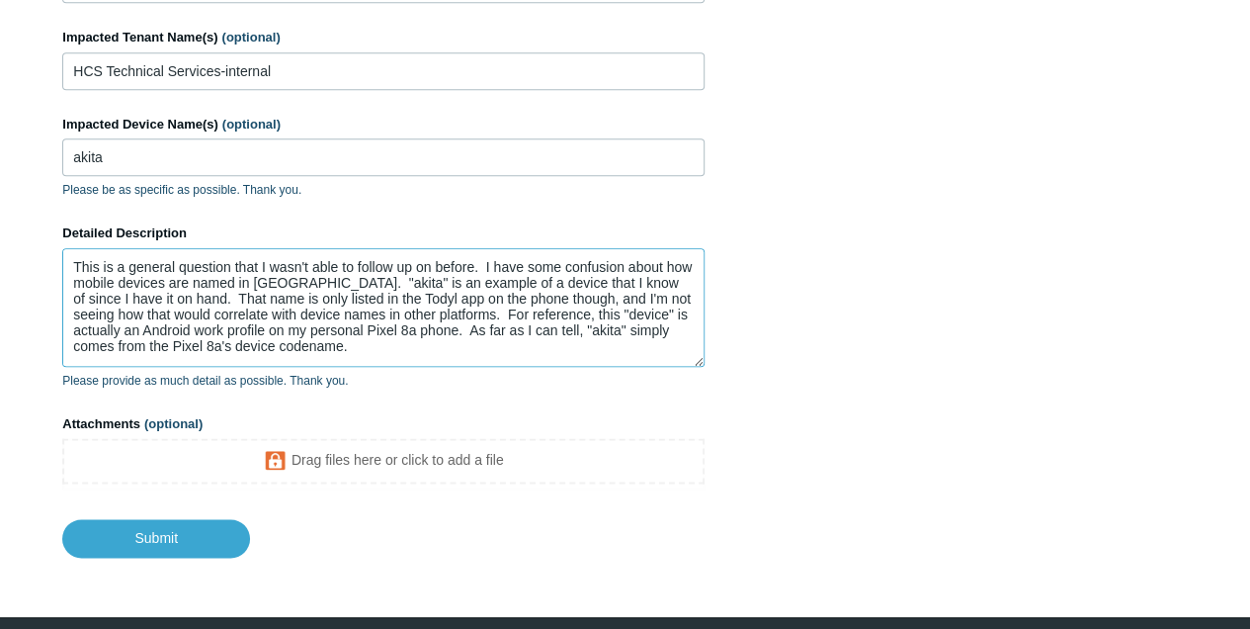
scroll to position [0, 0]
click at [346, 343] on textarea "This is a general question that I wasn't able to follow up on before. I have so…" at bounding box center [383, 307] width 642 height 119
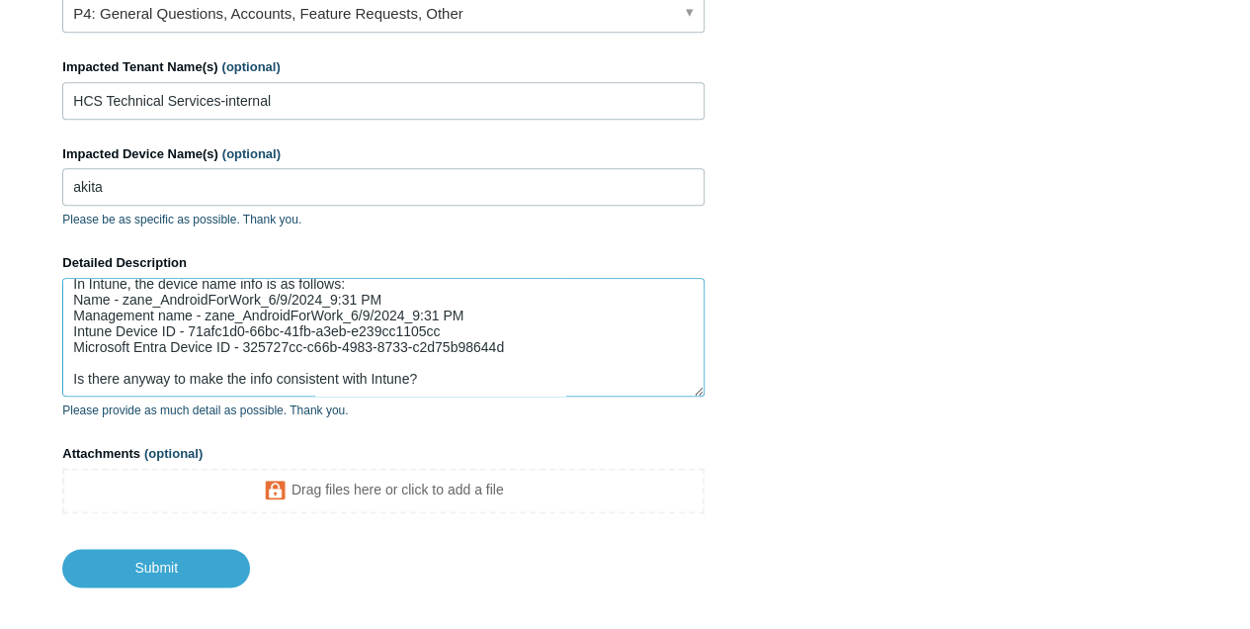
scroll to position [1051, 0]
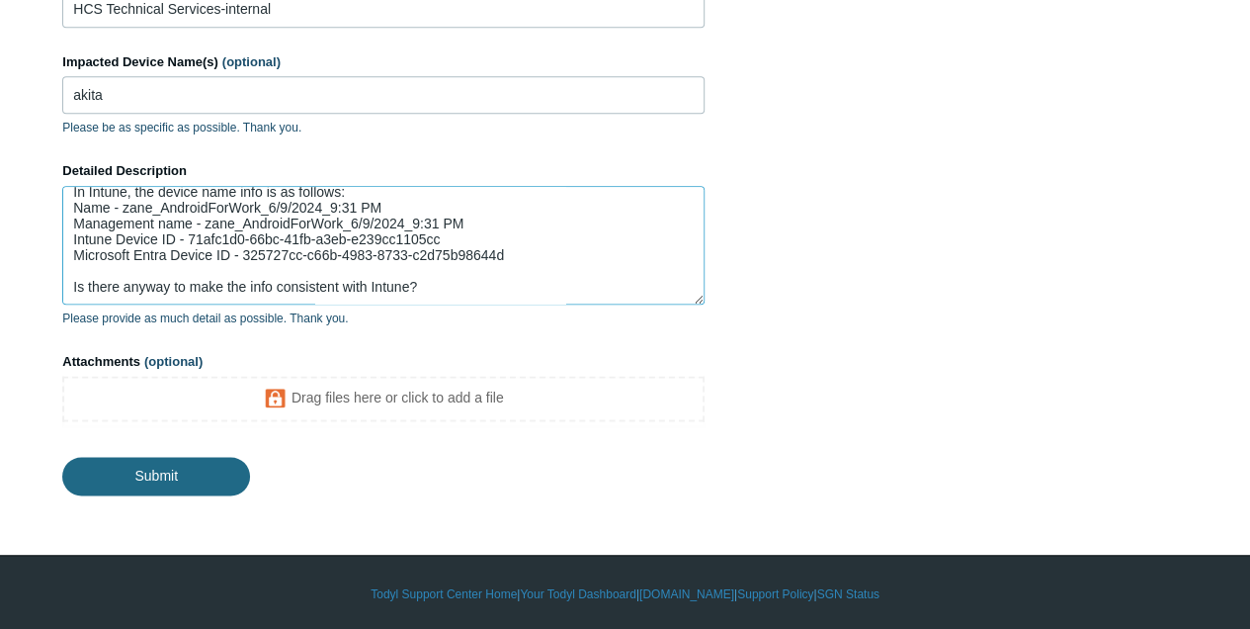
type textarea "This is a general question that I wasn't able to follow up on before. I have so…"
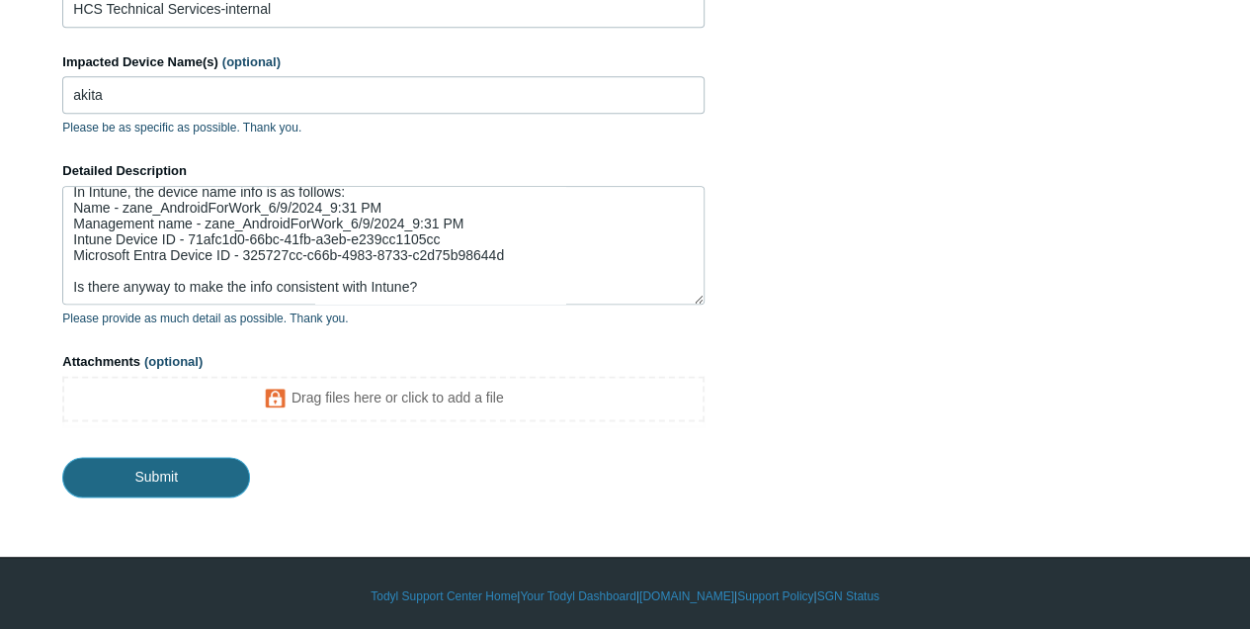
click at [160, 472] on input "Submit" at bounding box center [156, 477] width 188 height 40
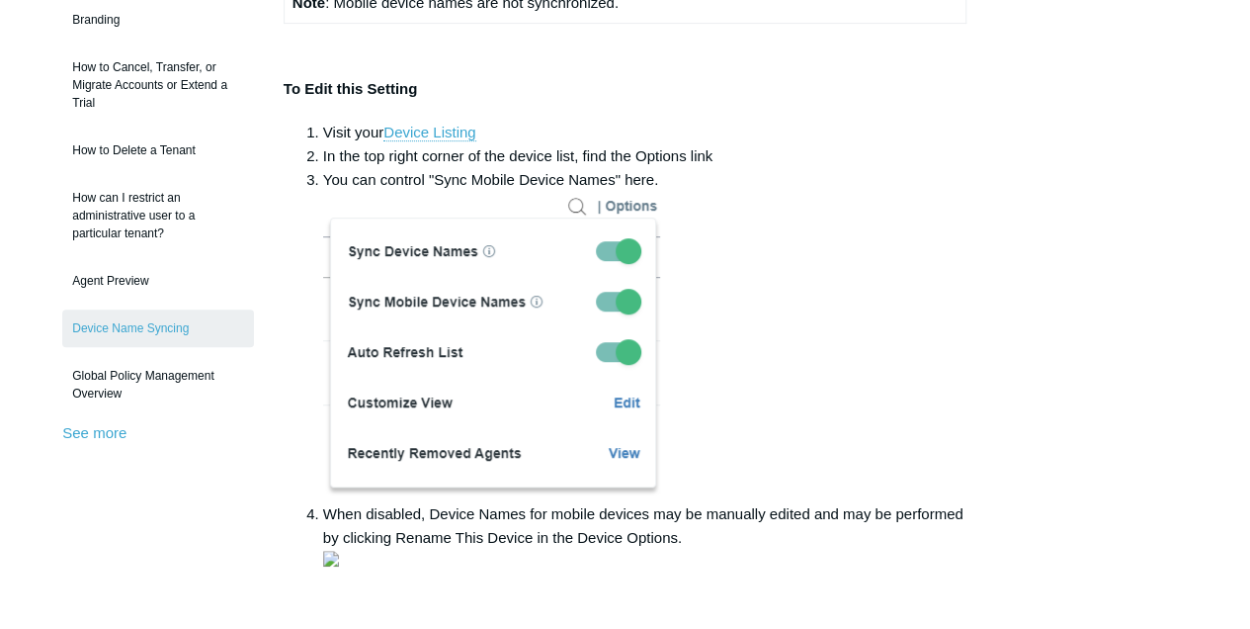
scroll to position [395, 0]
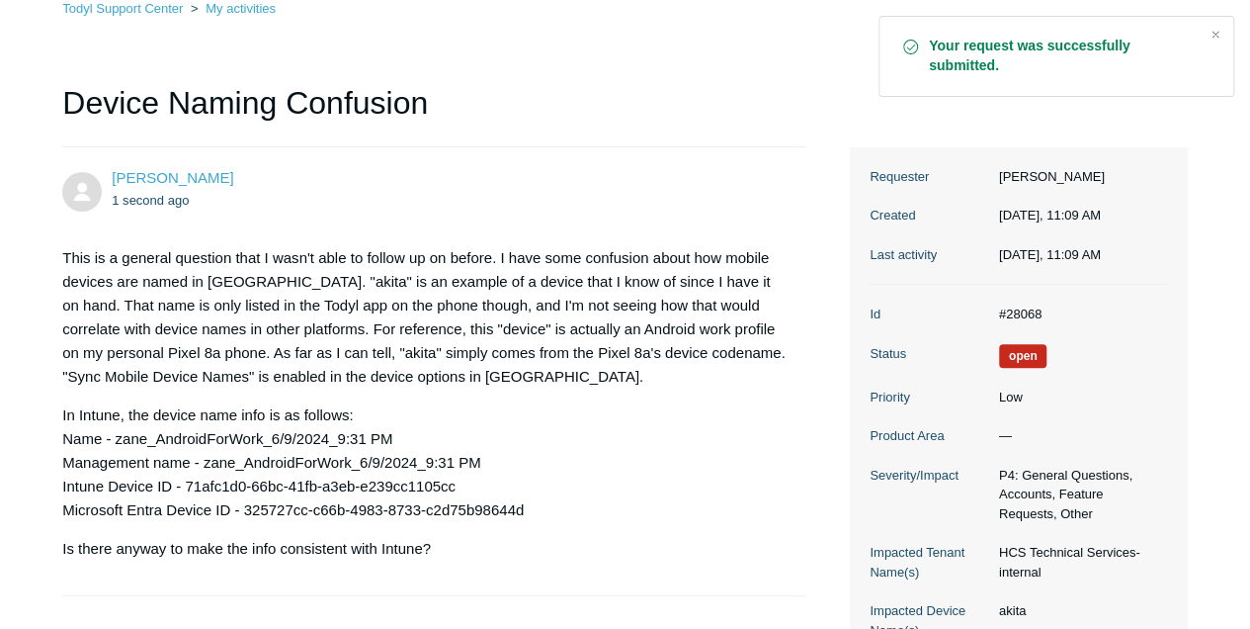
scroll to position [198, 0]
